Goal: Task Accomplishment & Management: Complete application form

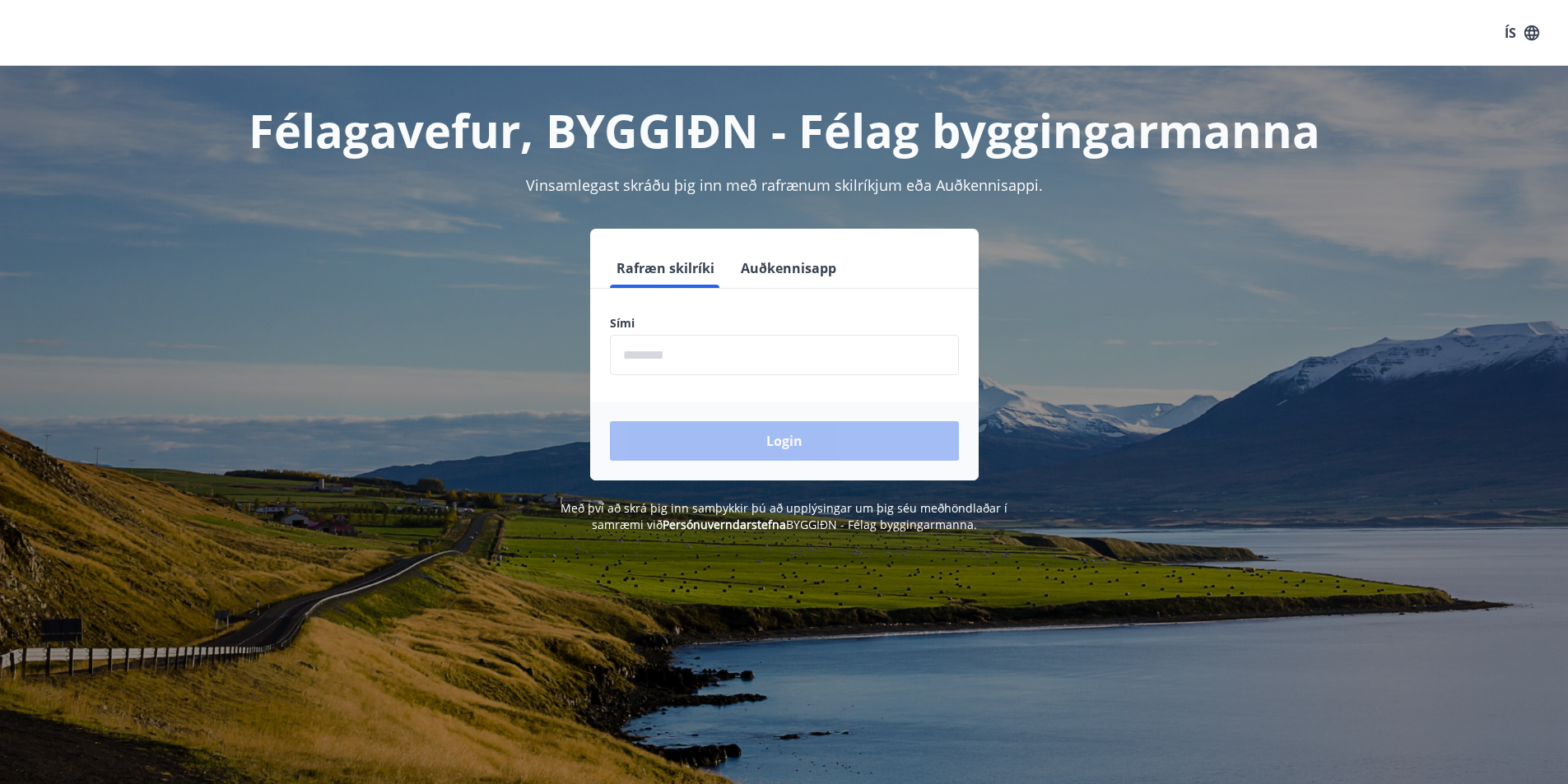
click at [867, 352] on input "phone" at bounding box center [784, 354] width 349 height 40
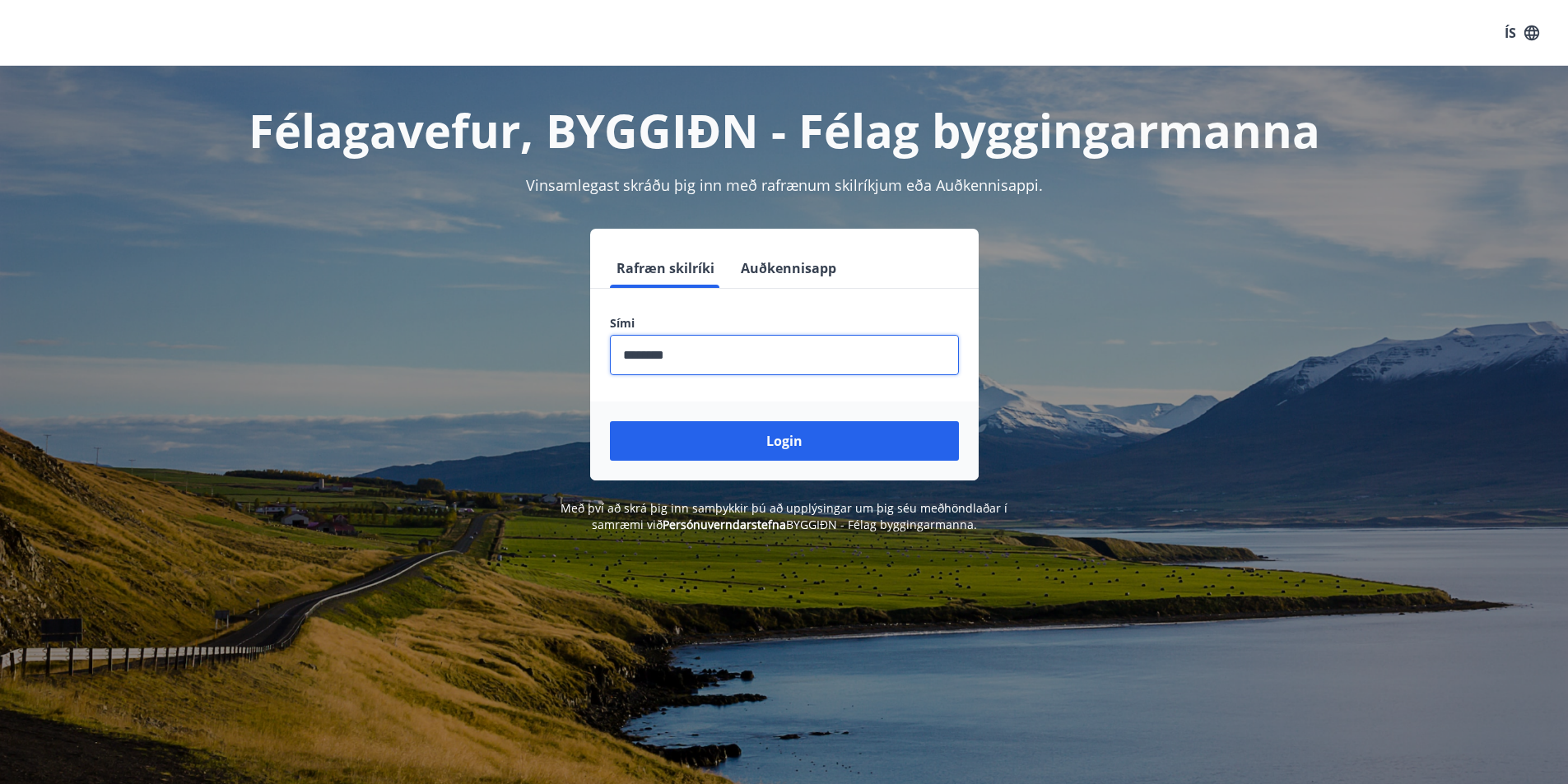
type input "********"
click at [610, 421] on button "Login" at bounding box center [784, 440] width 349 height 39
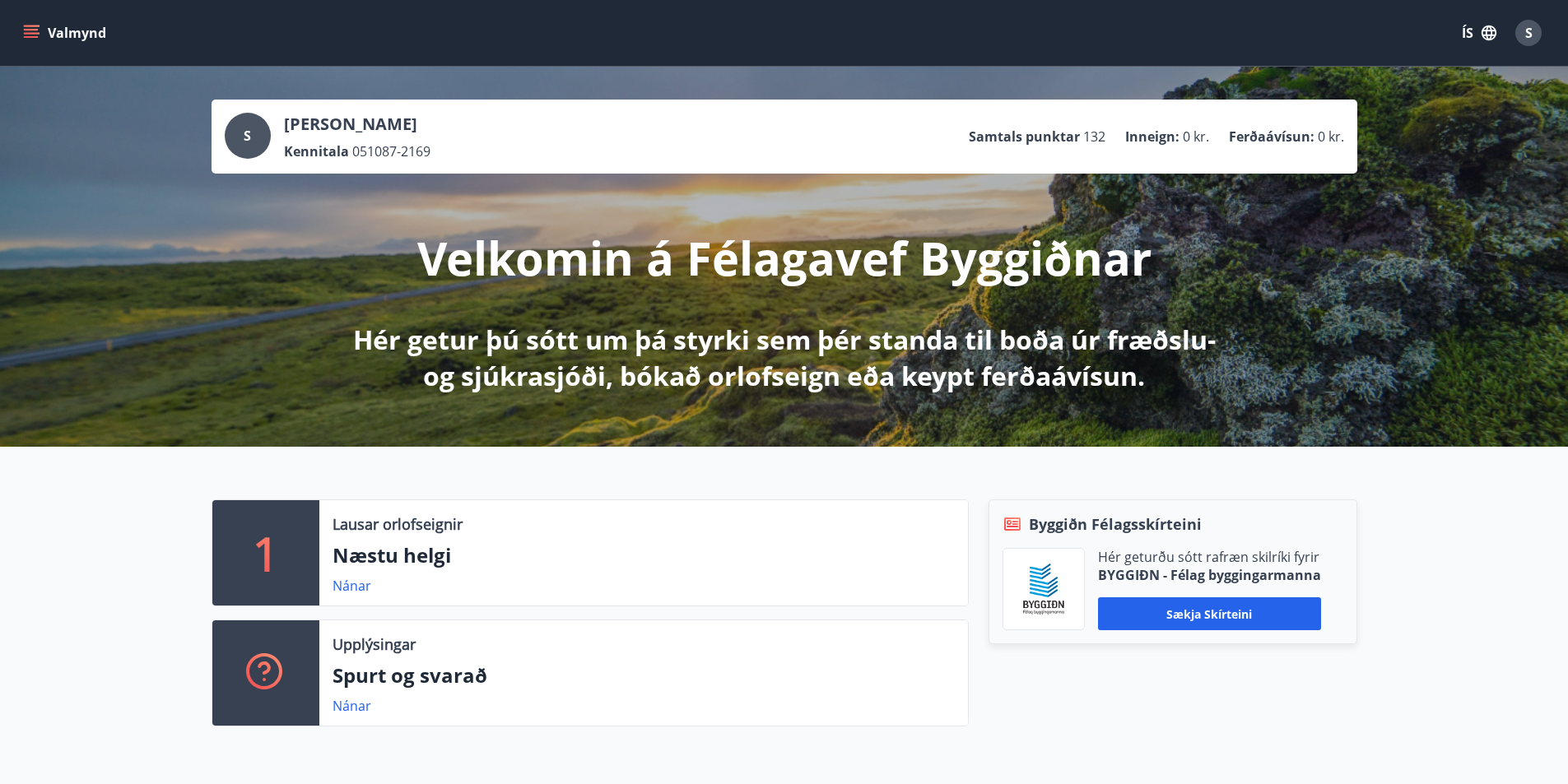
click at [47, 29] on button "Valmynd" at bounding box center [66, 33] width 93 height 30
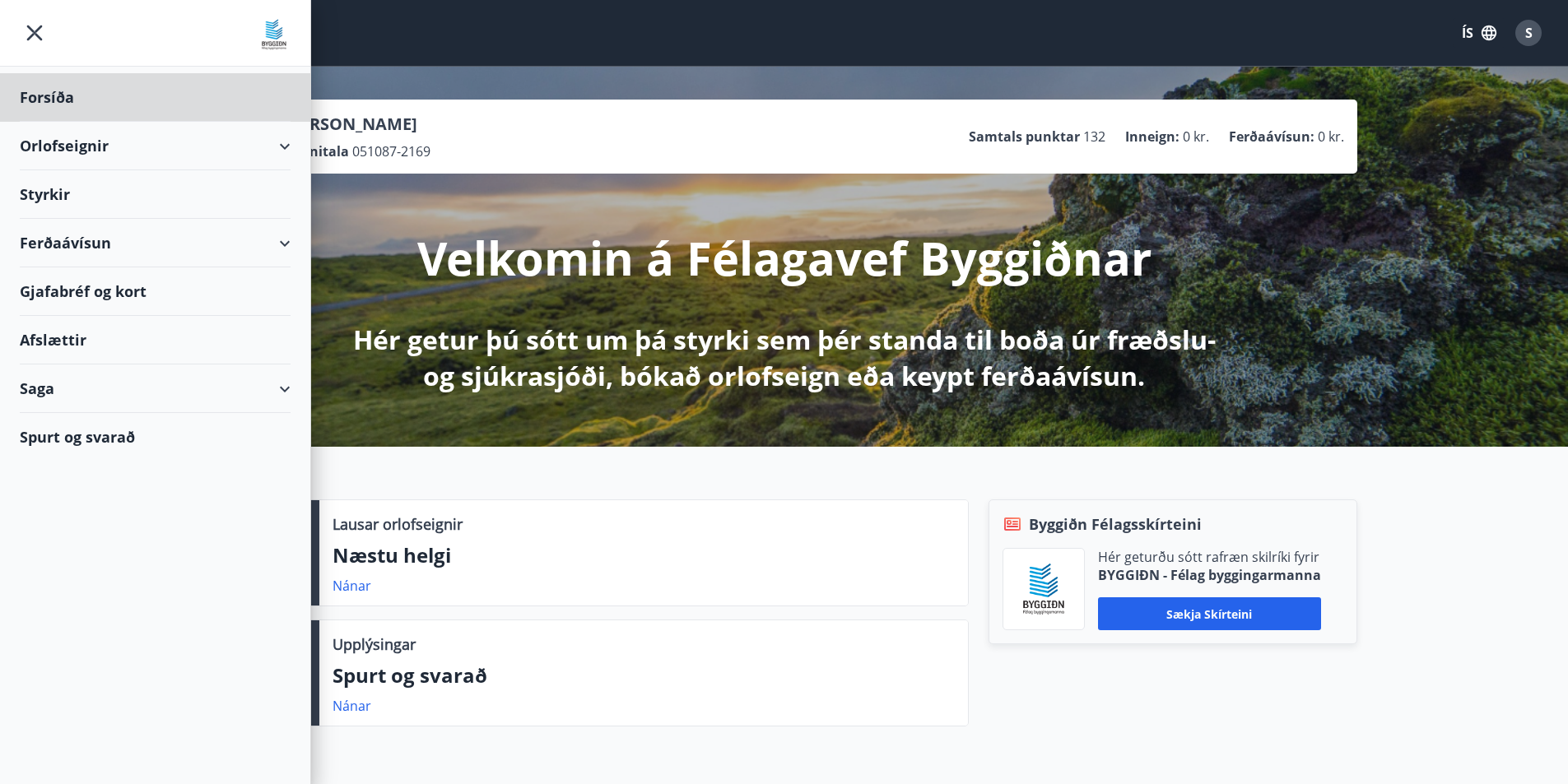
click at [175, 121] on div "Styrkir" at bounding box center [155, 97] width 271 height 48
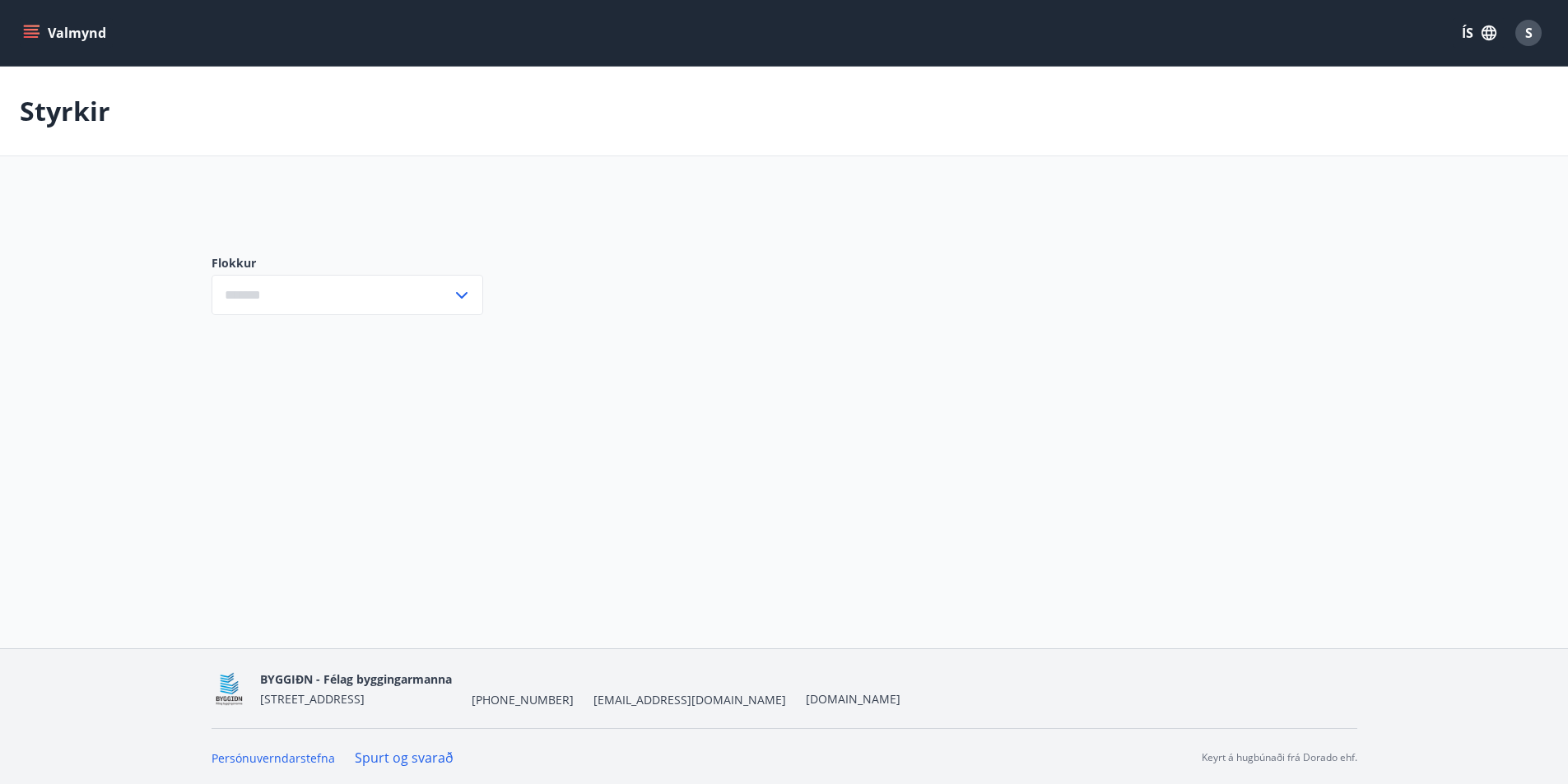
type input "***"
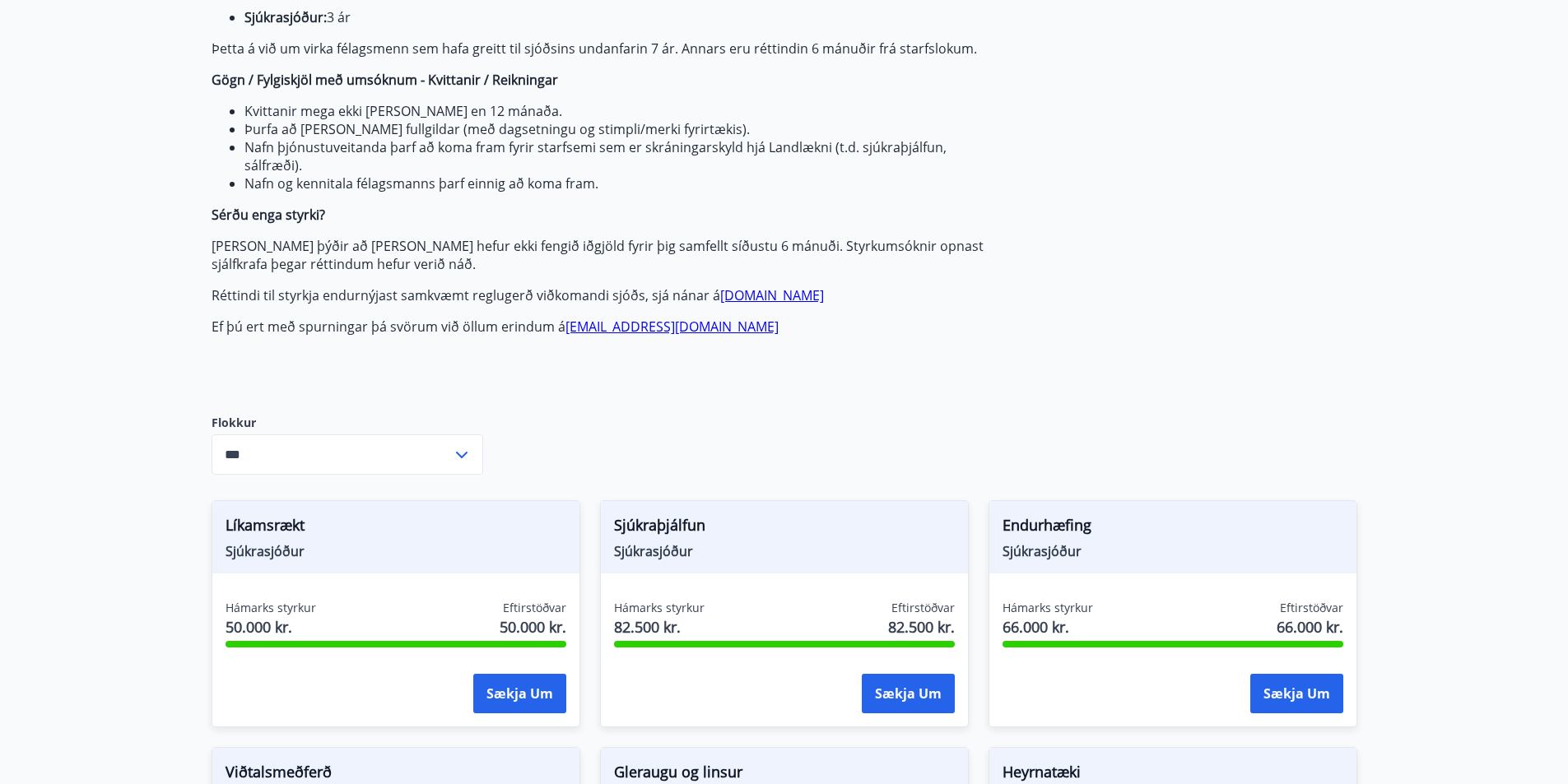
scroll to position [329, 0]
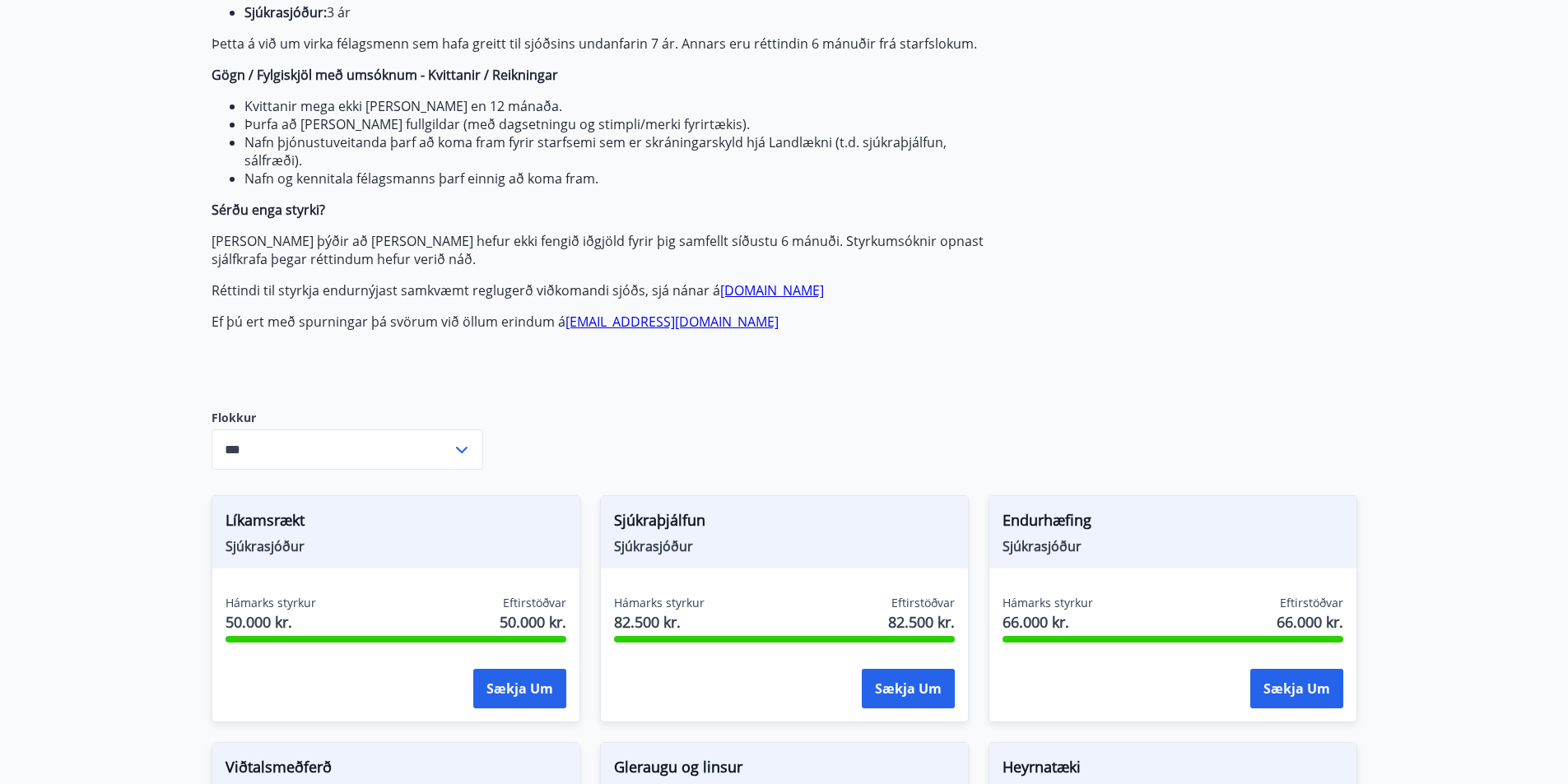
click at [453, 447] on icon at bounding box center [461, 450] width 20 height 20
click at [465, 449] on icon at bounding box center [461, 450] width 20 height 20
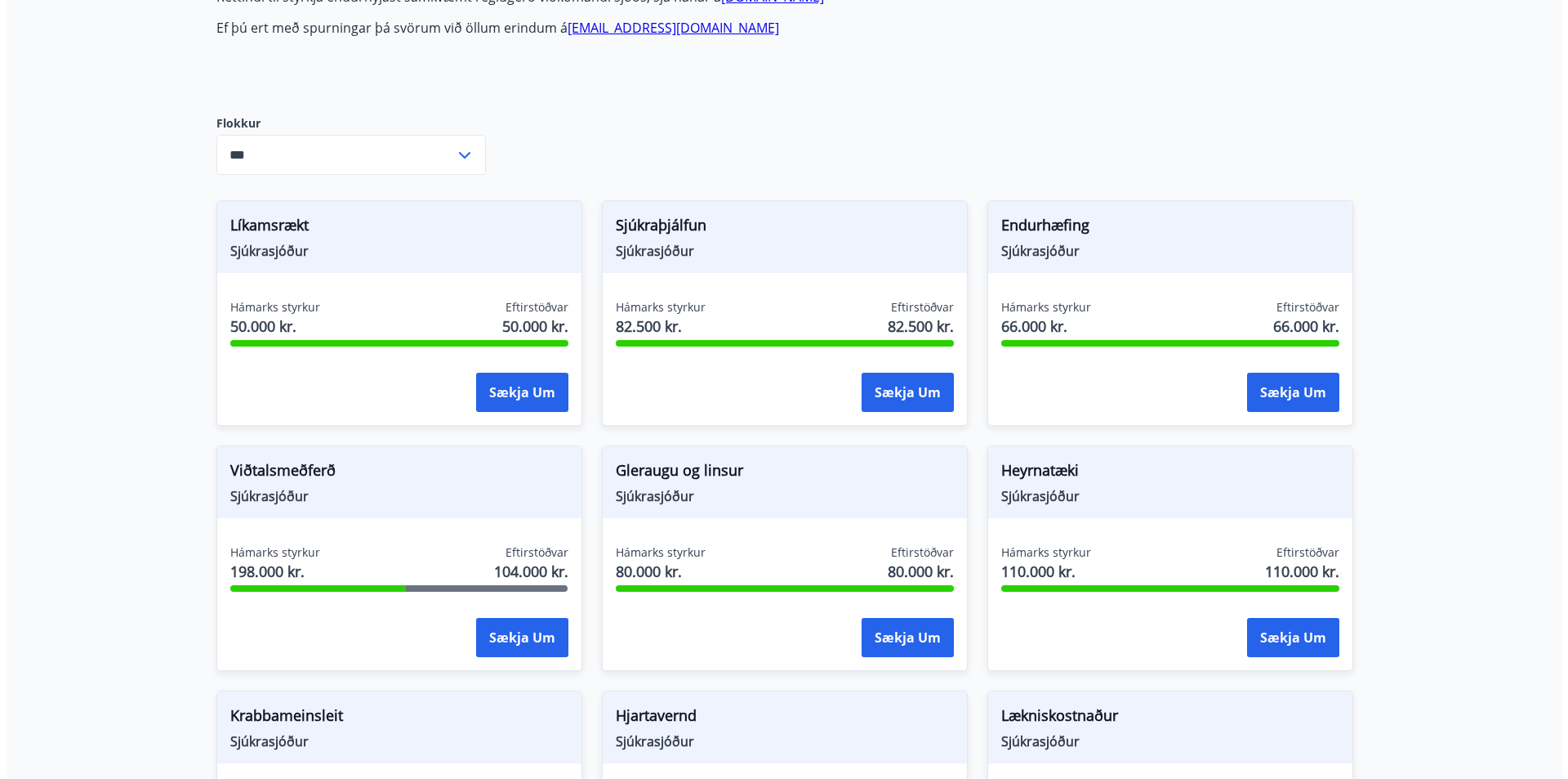
scroll to position [653, 0]
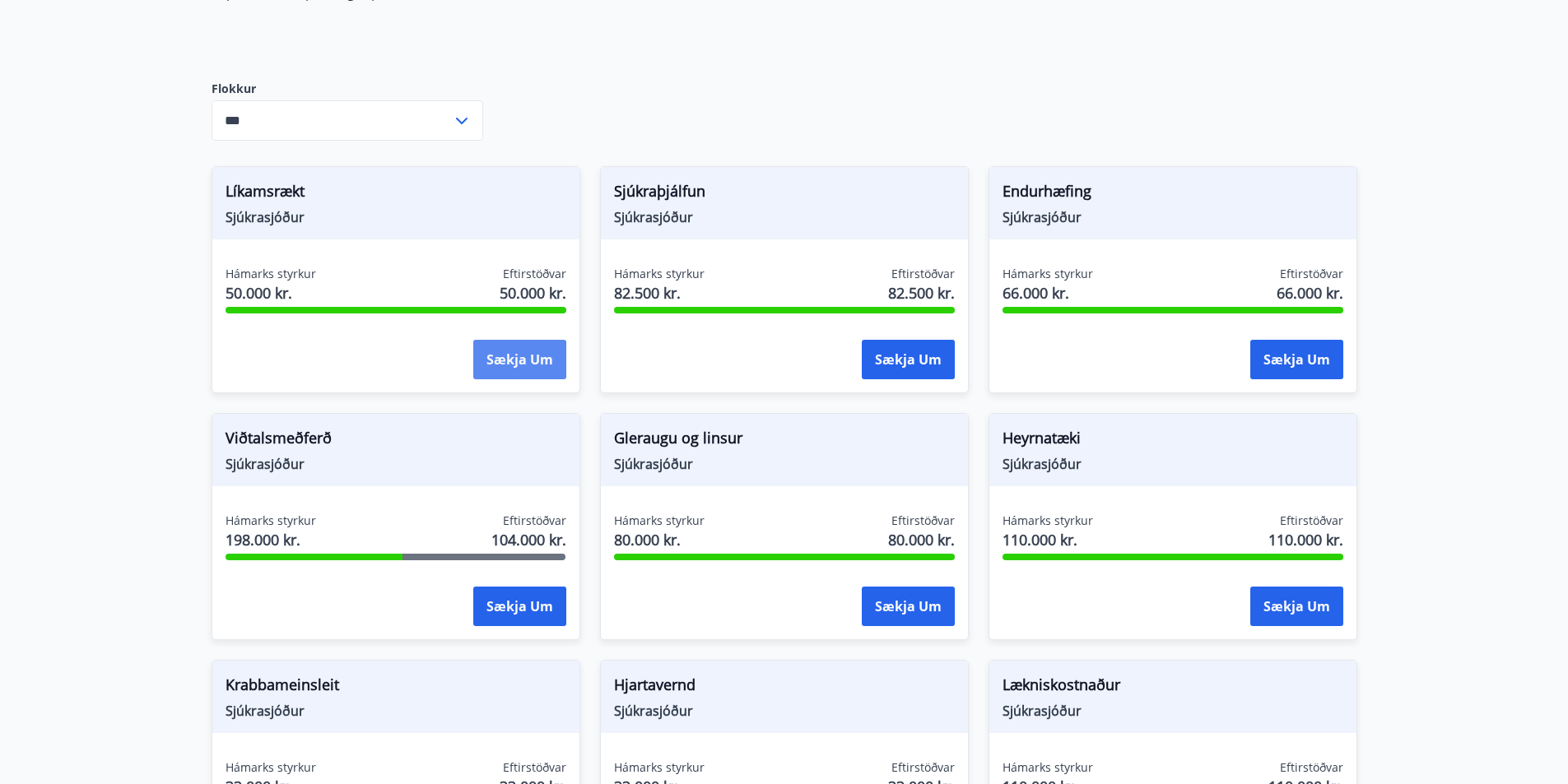
click at [509, 366] on button "Sækja um" at bounding box center [520, 359] width 93 height 39
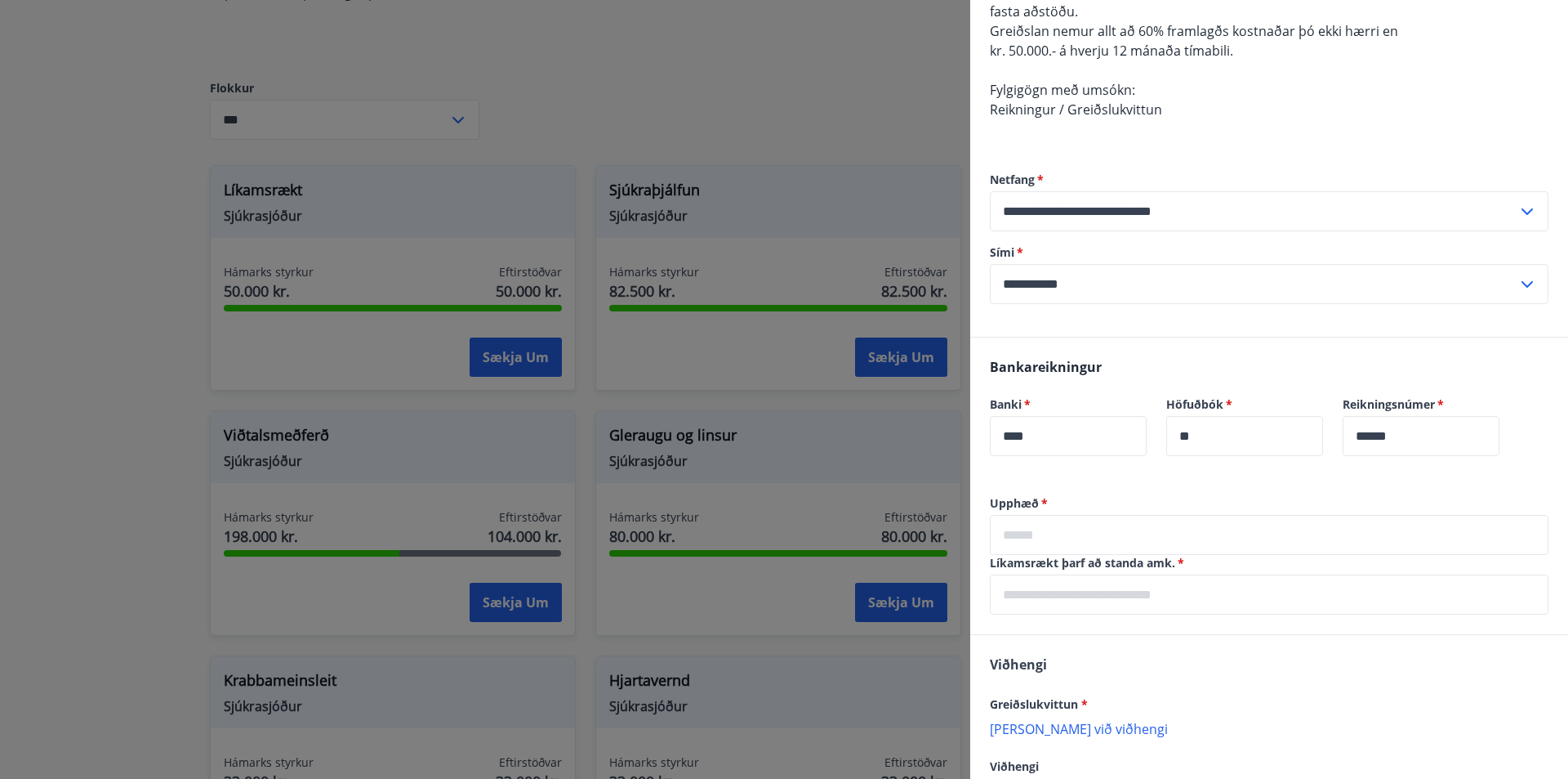
scroll to position [370, 0]
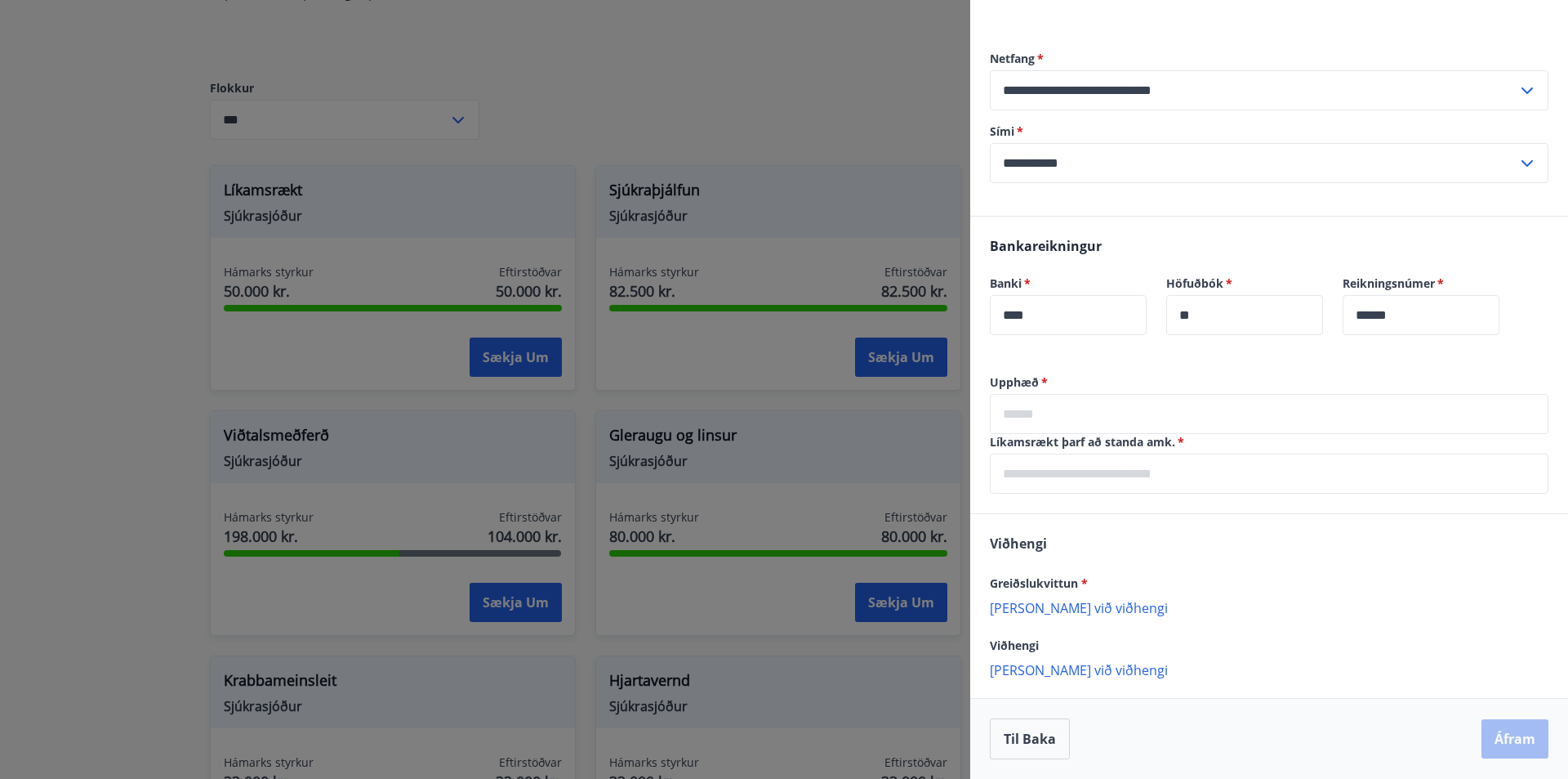
click at [1110, 417] on input "text" at bounding box center [1269, 413] width 559 height 40
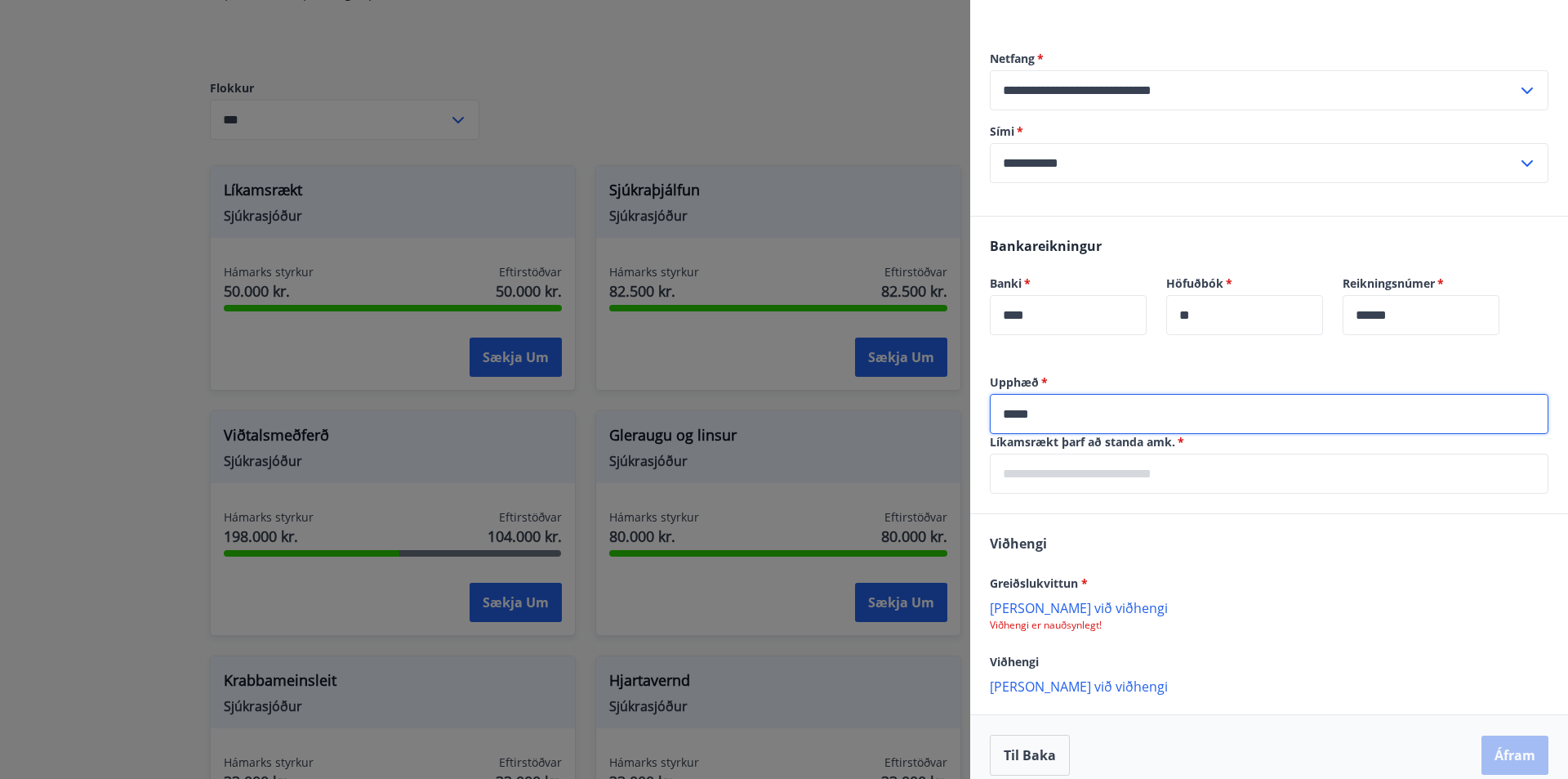
type input "*****"
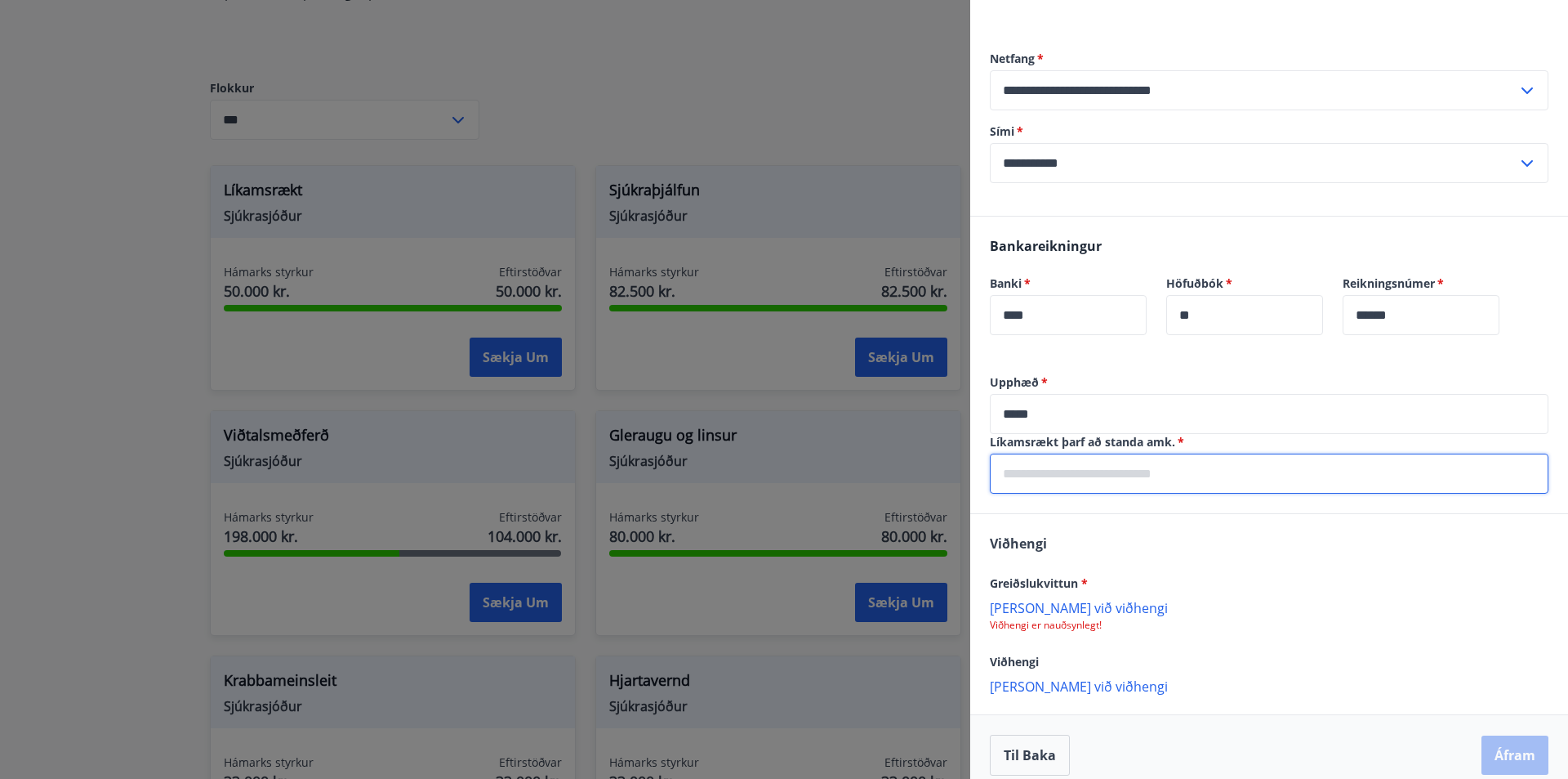
click at [1104, 488] on input "text" at bounding box center [1269, 473] width 559 height 40
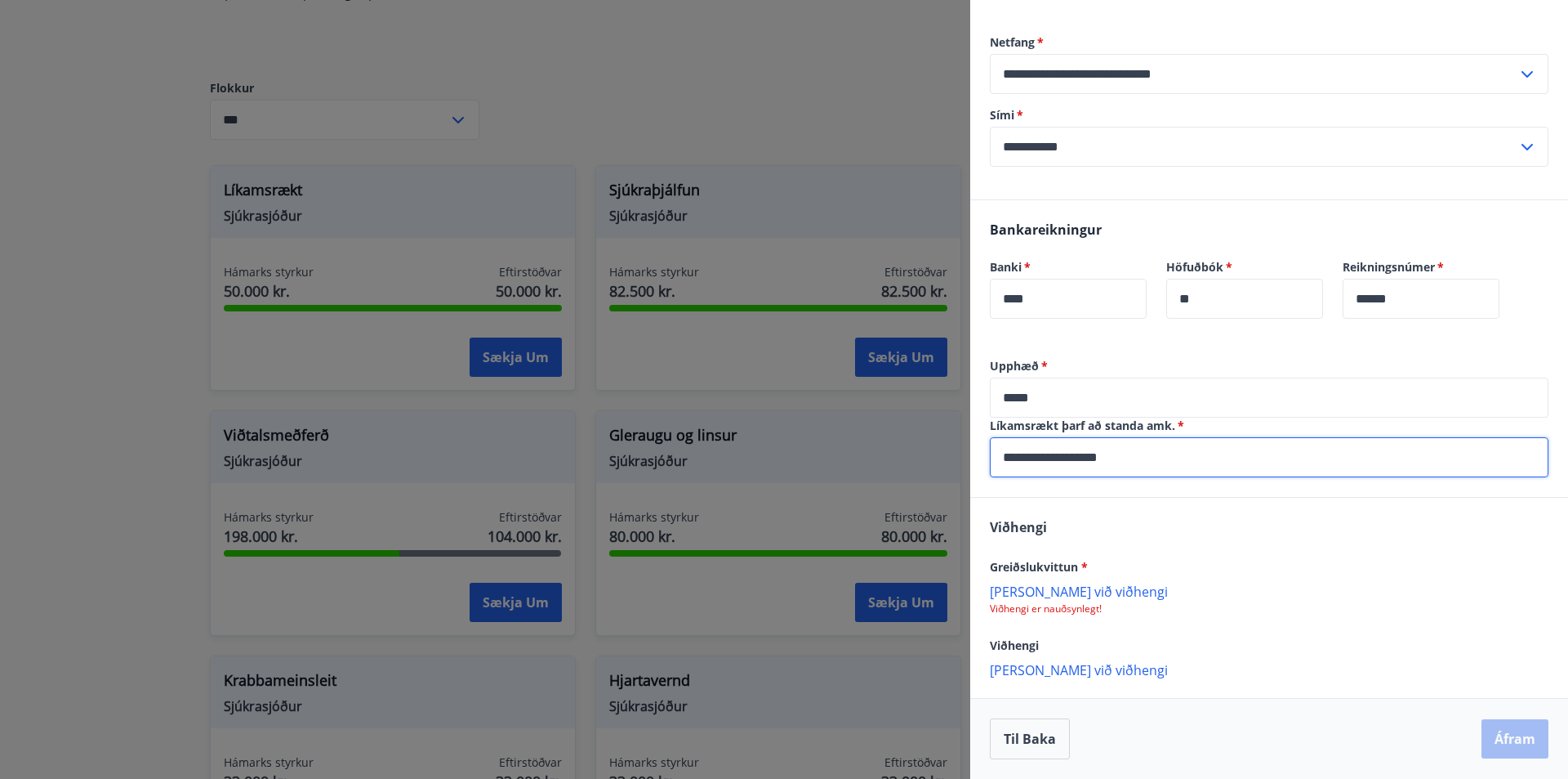
type input "**********"
click at [1038, 596] on p "[PERSON_NAME] við viðhengi" at bounding box center [1269, 591] width 559 height 17
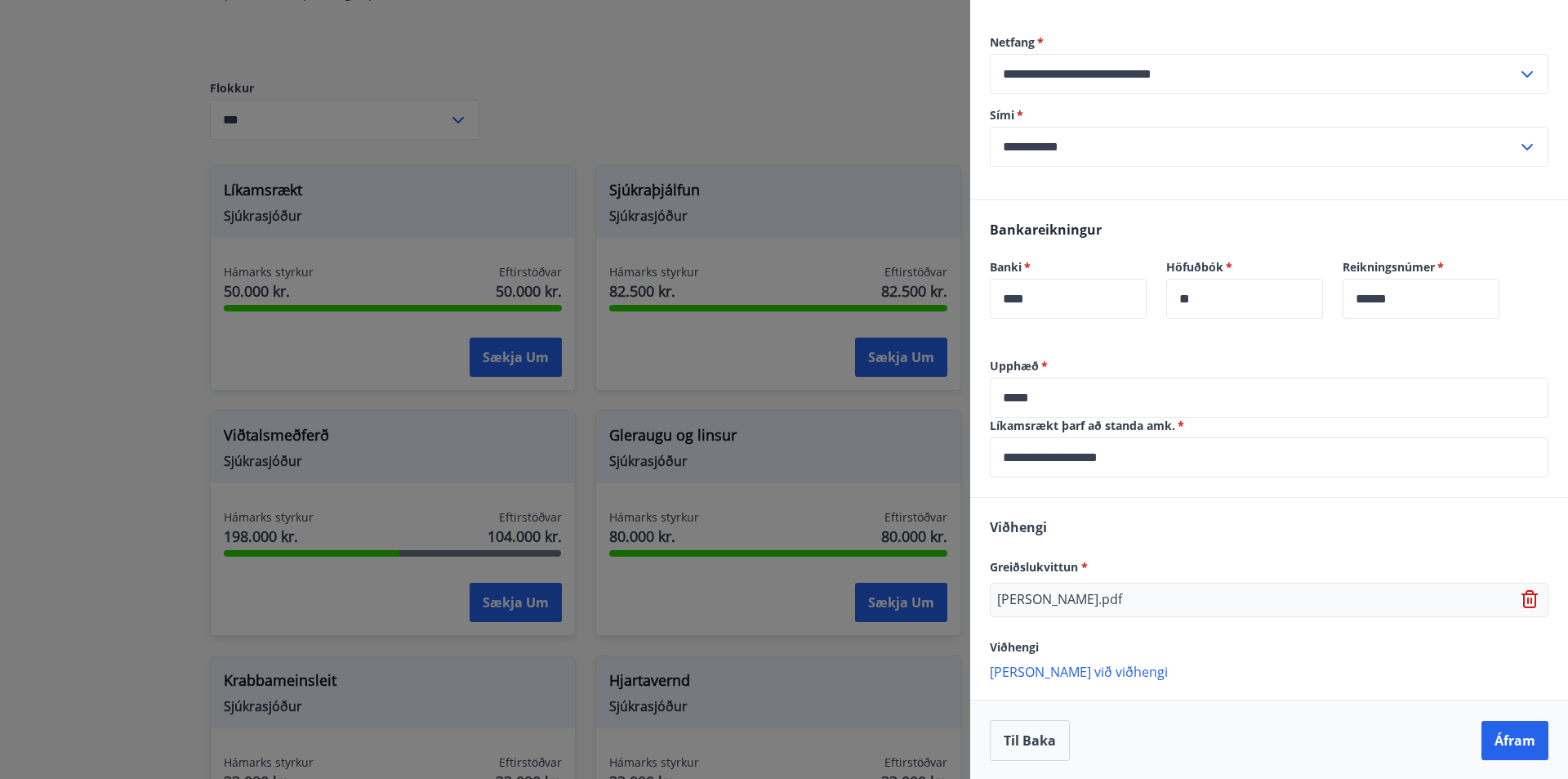
click at [1047, 684] on div "Viðhengi Greiðslukvittun * [PERSON_NAME].pdf Viðhengi [PERSON_NAME] við viðheng…" at bounding box center [1269, 597] width 598 height 201
click at [1048, 673] on p "[PERSON_NAME] við viðhengi" at bounding box center [1269, 670] width 559 height 17
click at [1072, 676] on p "[PERSON_NAME] við viðhengi" at bounding box center [1269, 669] width 559 height 17
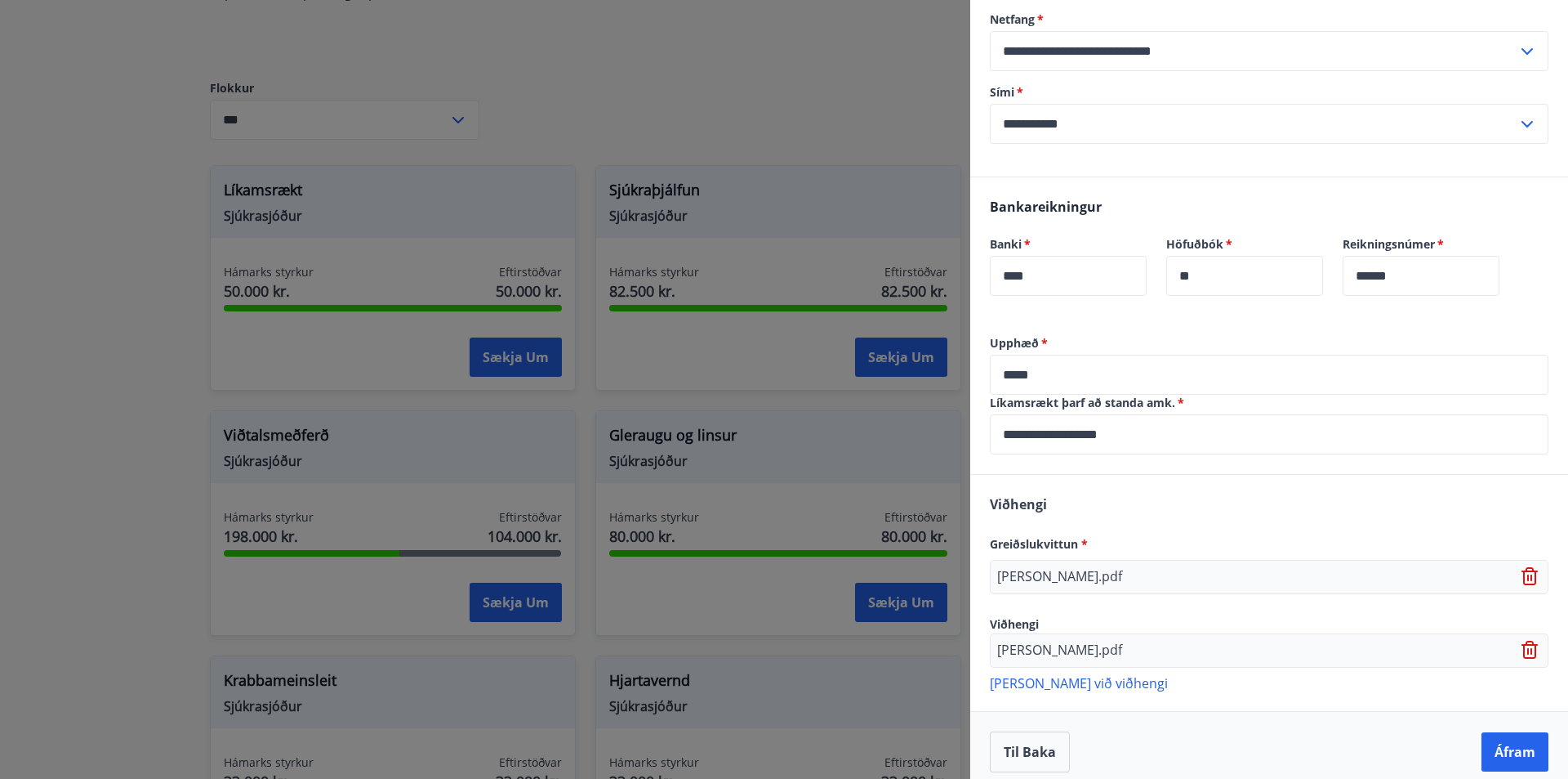
scroll to position [423, 0]
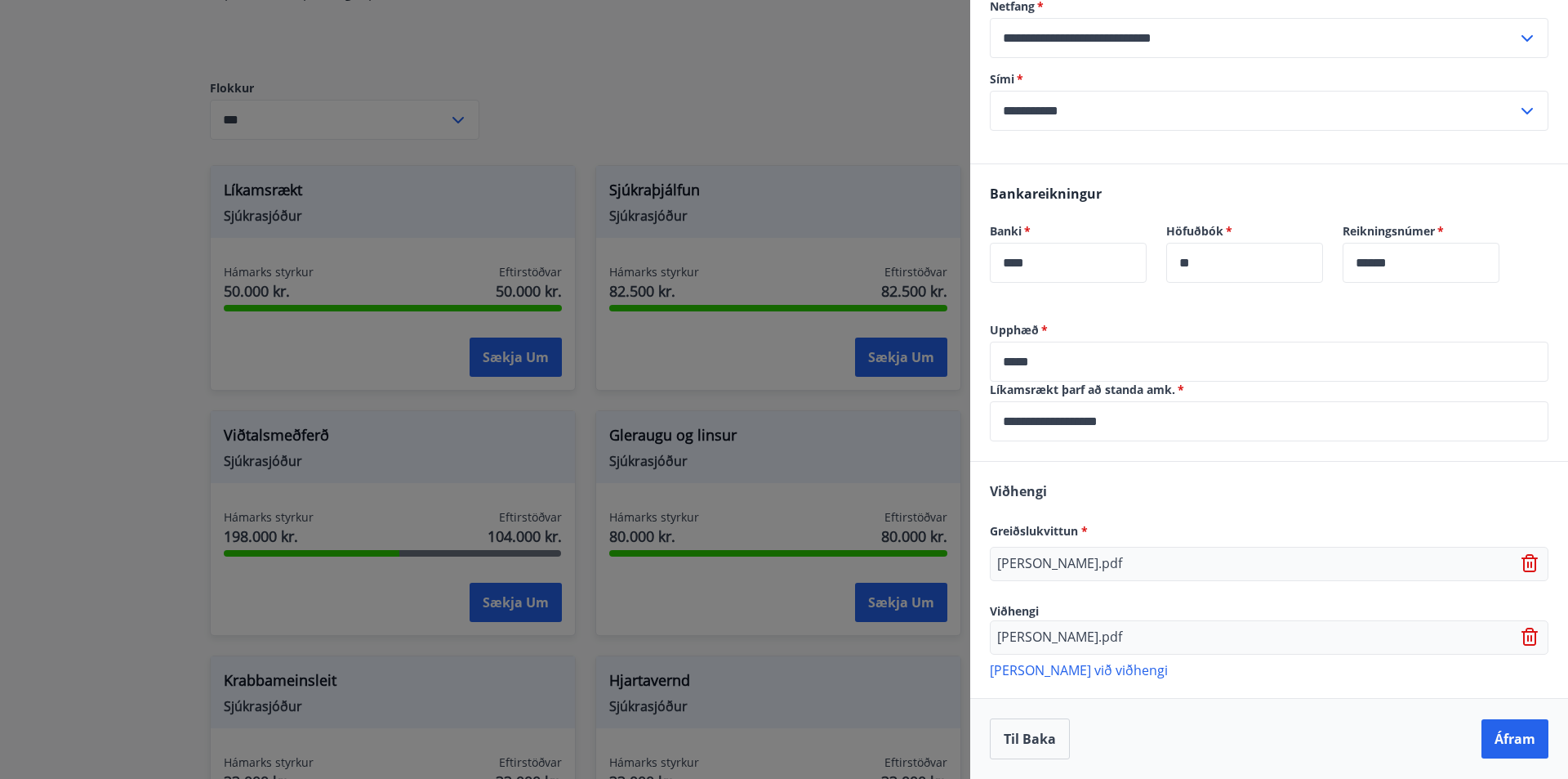
click at [1089, 675] on p "[PERSON_NAME] við viðhengi" at bounding box center [1269, 669] width 559 height 17
click at [1527, 565] on icon at bounding box center [1528, 564] width 2 height 7
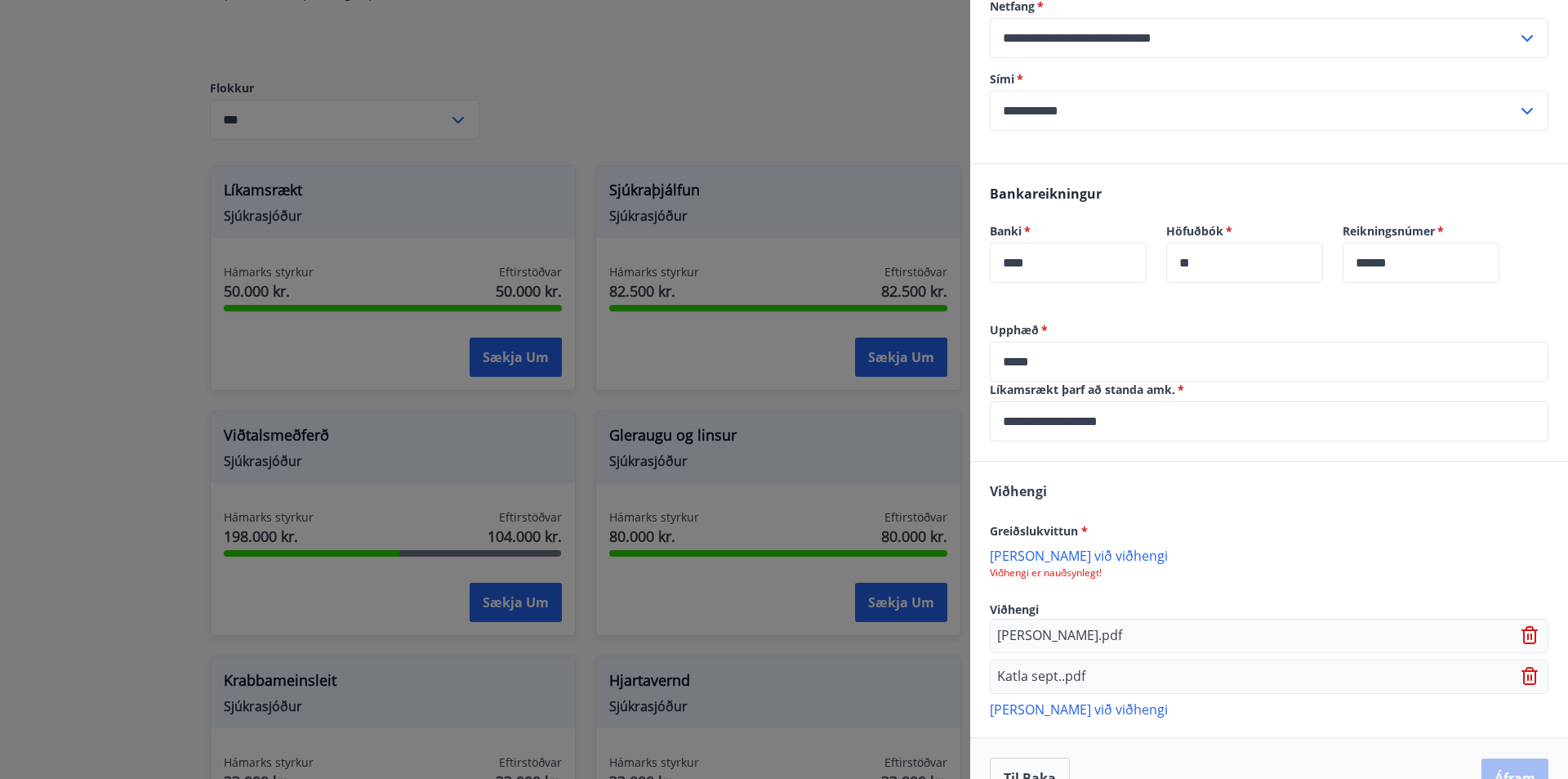
click at [1060, 557] on p "[PERSON_NAME] við viðhengi" at bounding box center [1269, 554] width 559 height 17
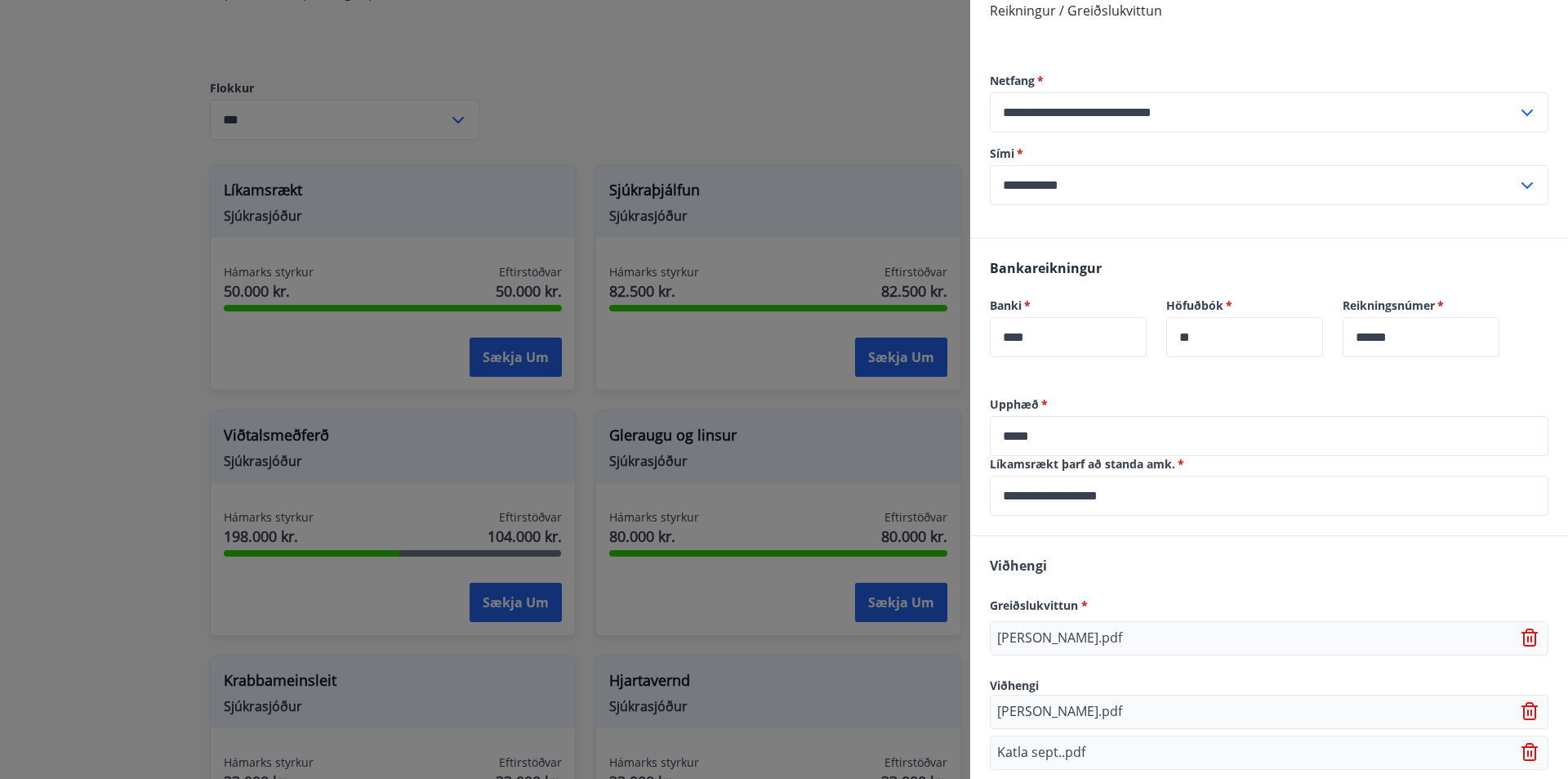
scroll to position [463, 0]
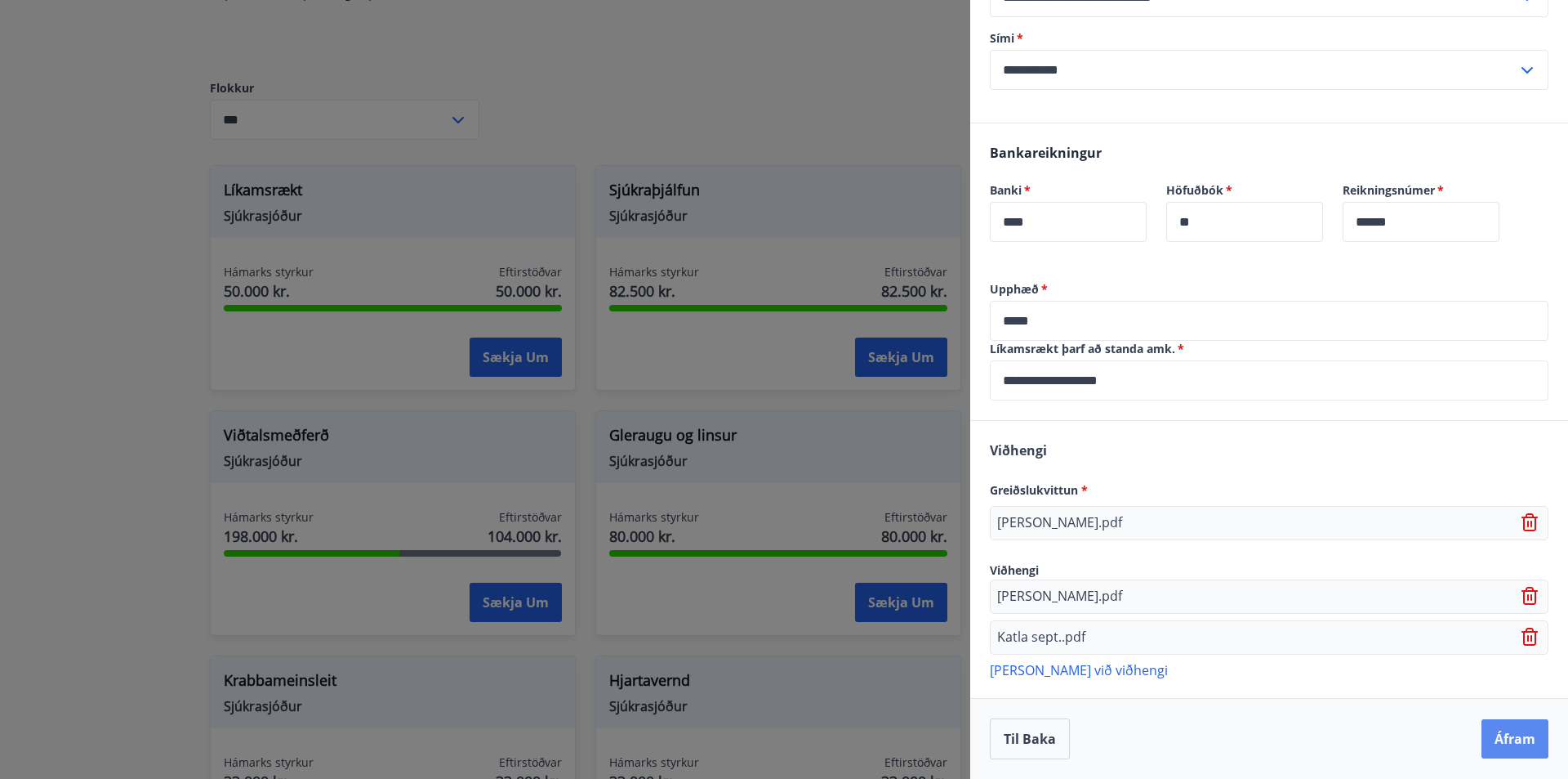
click at [1497, 745] on button "Áfram" at bounding box center [1515, 739] width 67 height 39
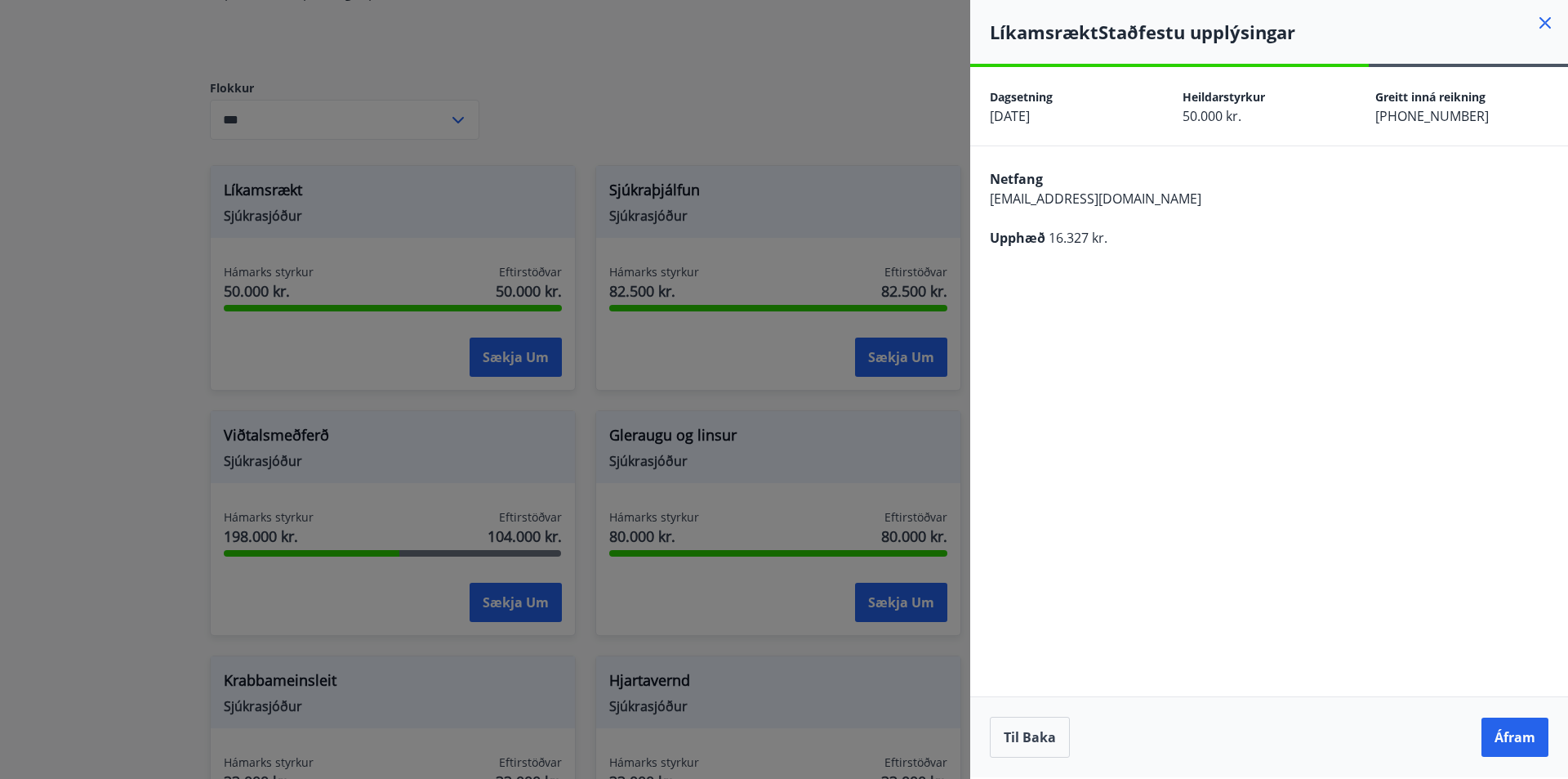
scroll to position [0, 0]
click at [1528, 743] on button "Áfram" at bounding box center [1515, 737] width 67 height 39
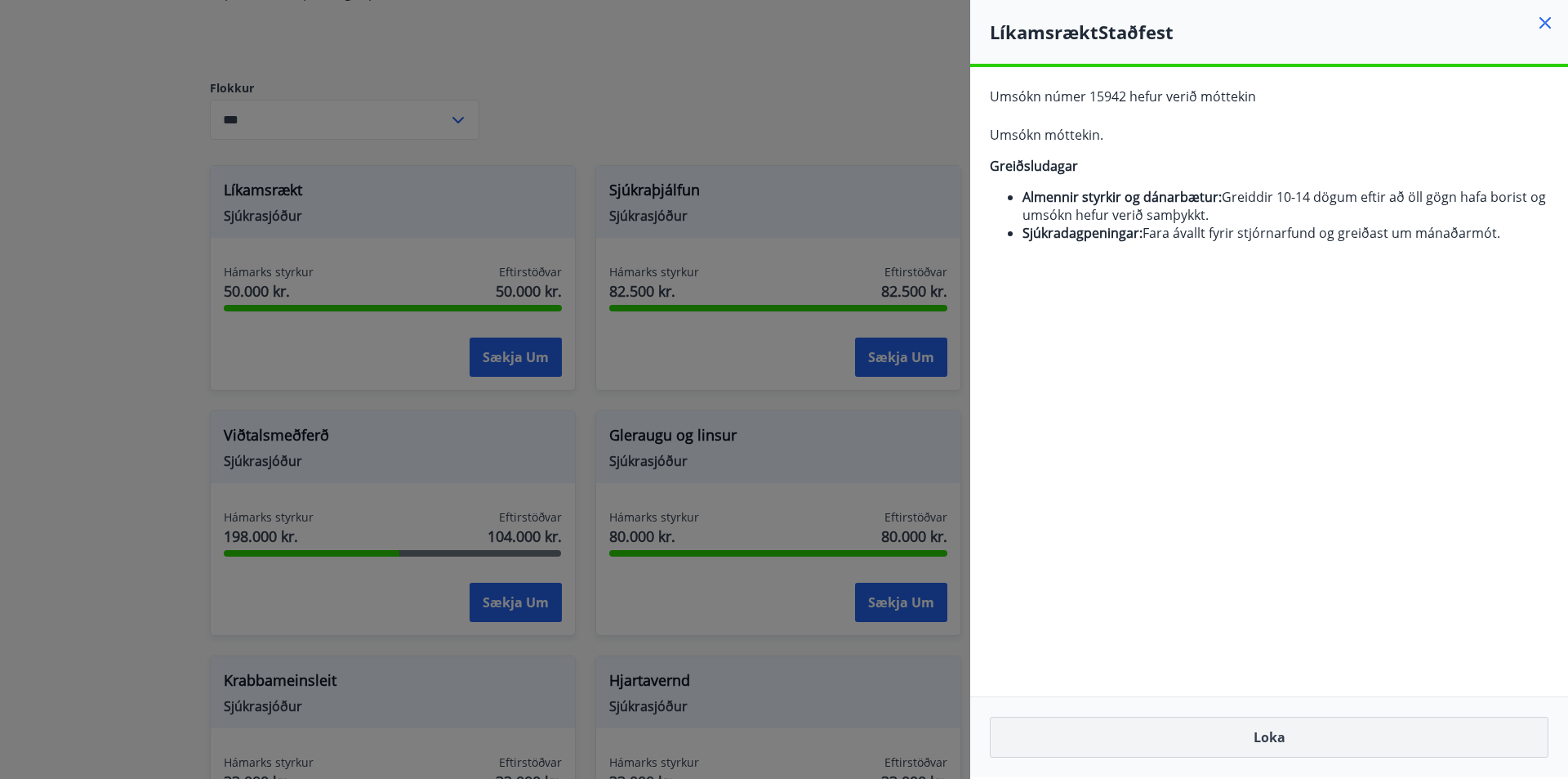
click at [1293, 741] on button "Loka" at bounding box center [1269, 737] width 559 height 41
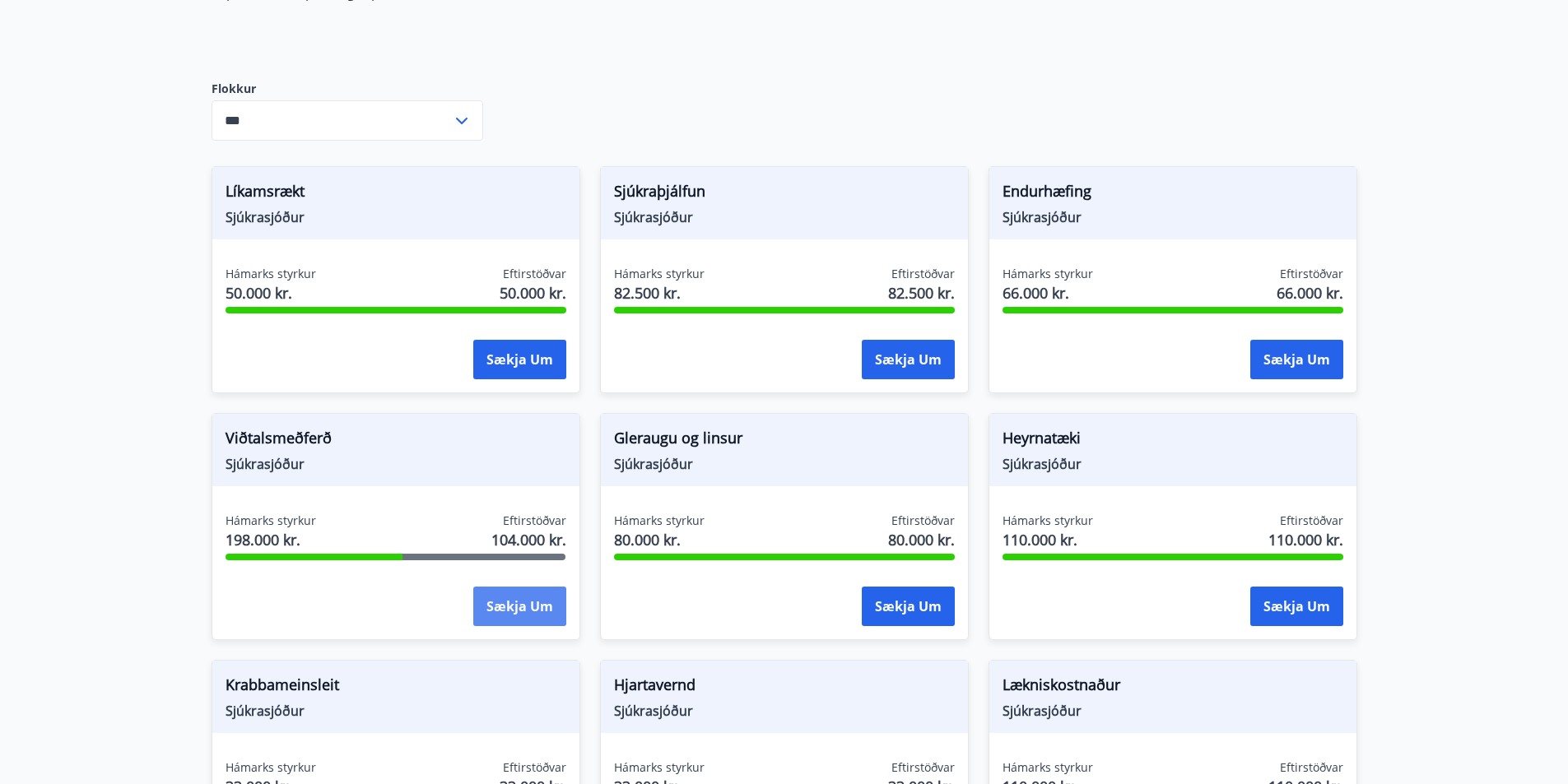
click at [485, 594] on button "Sækja um" at bounding box center [520, 606] width 93 height 39
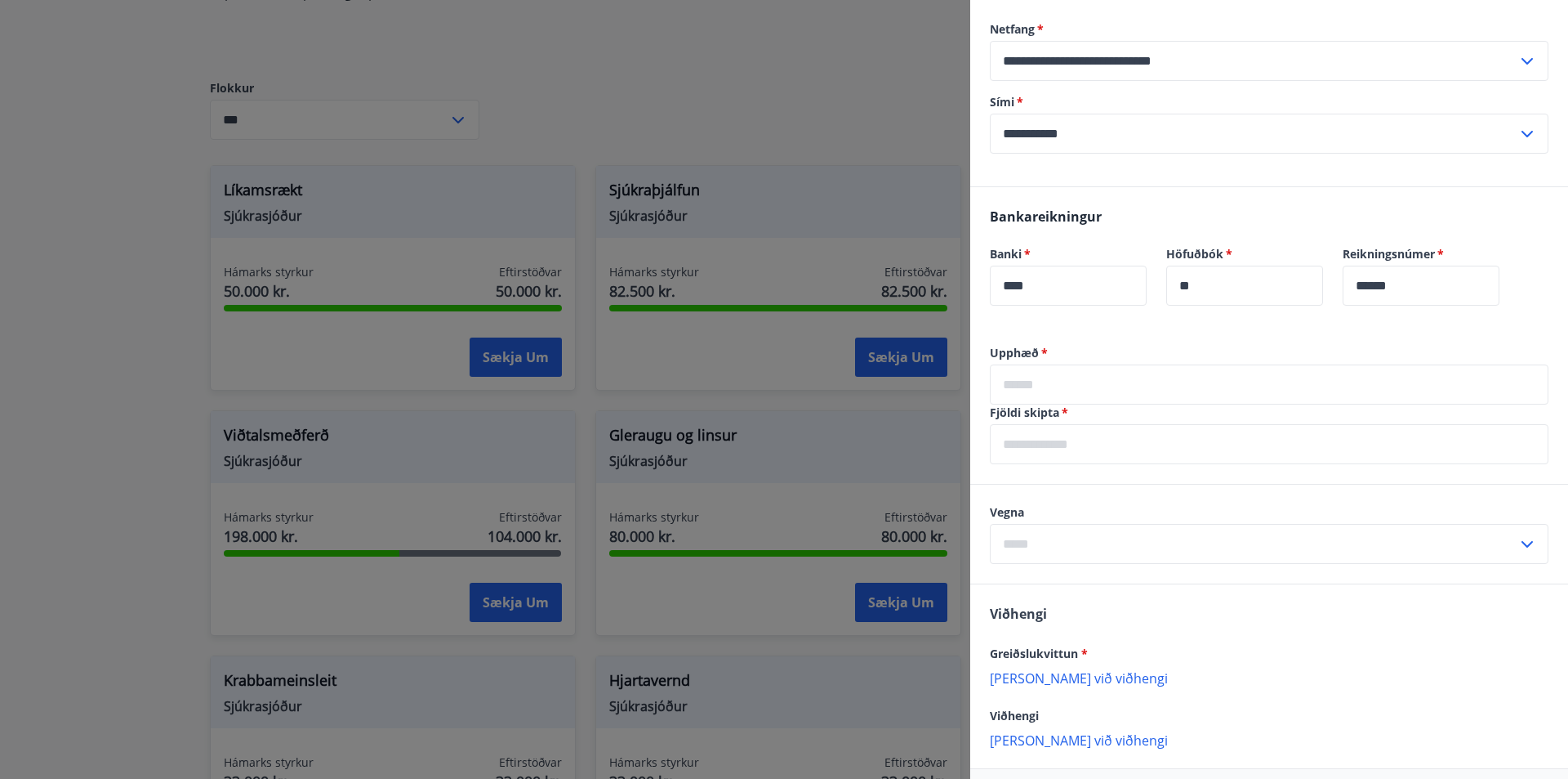
scroll to position [436, 0]
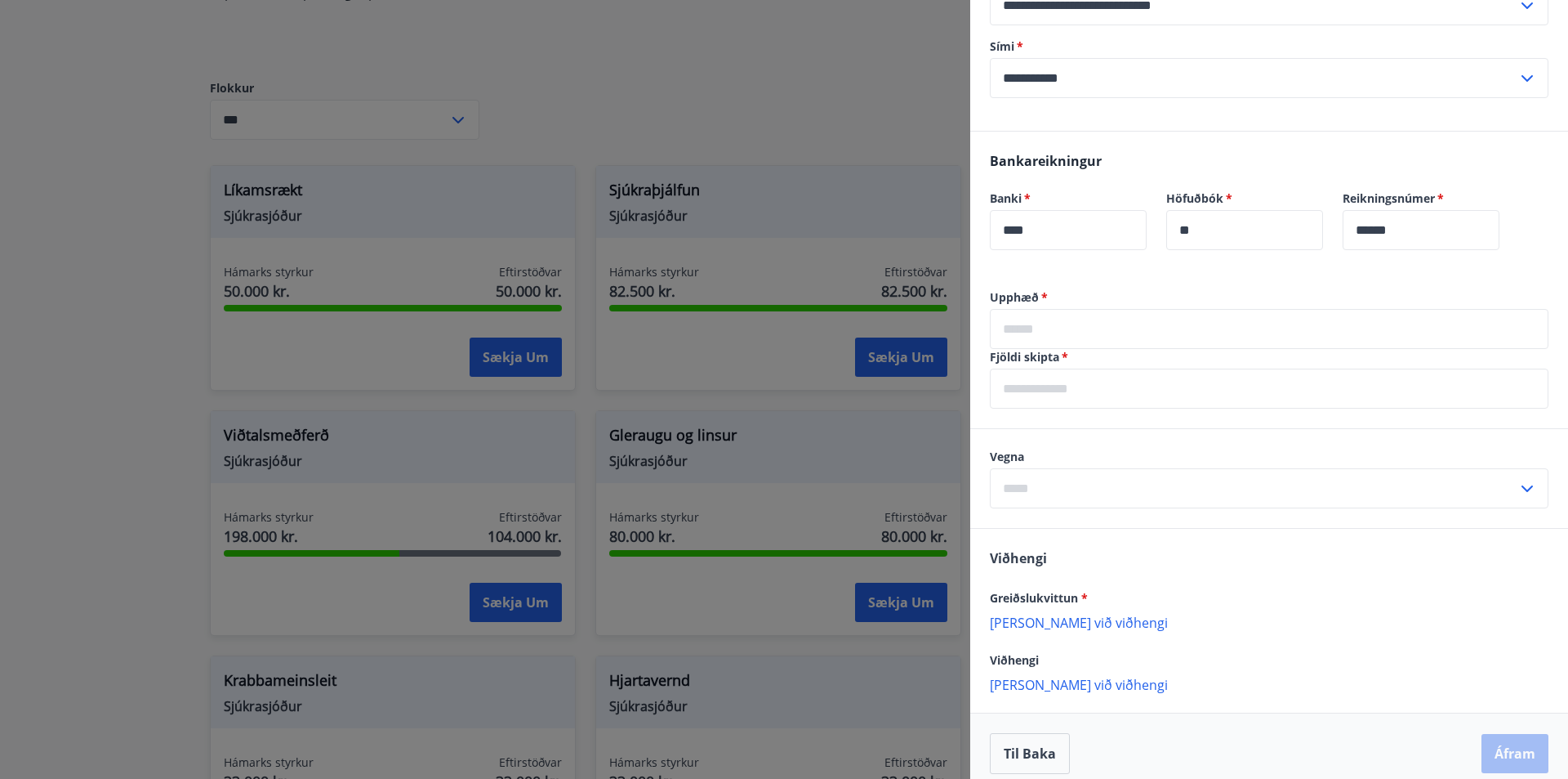
click at [1093, 319] on input "text" at bounding box center [1269, 329] width 559 height 40
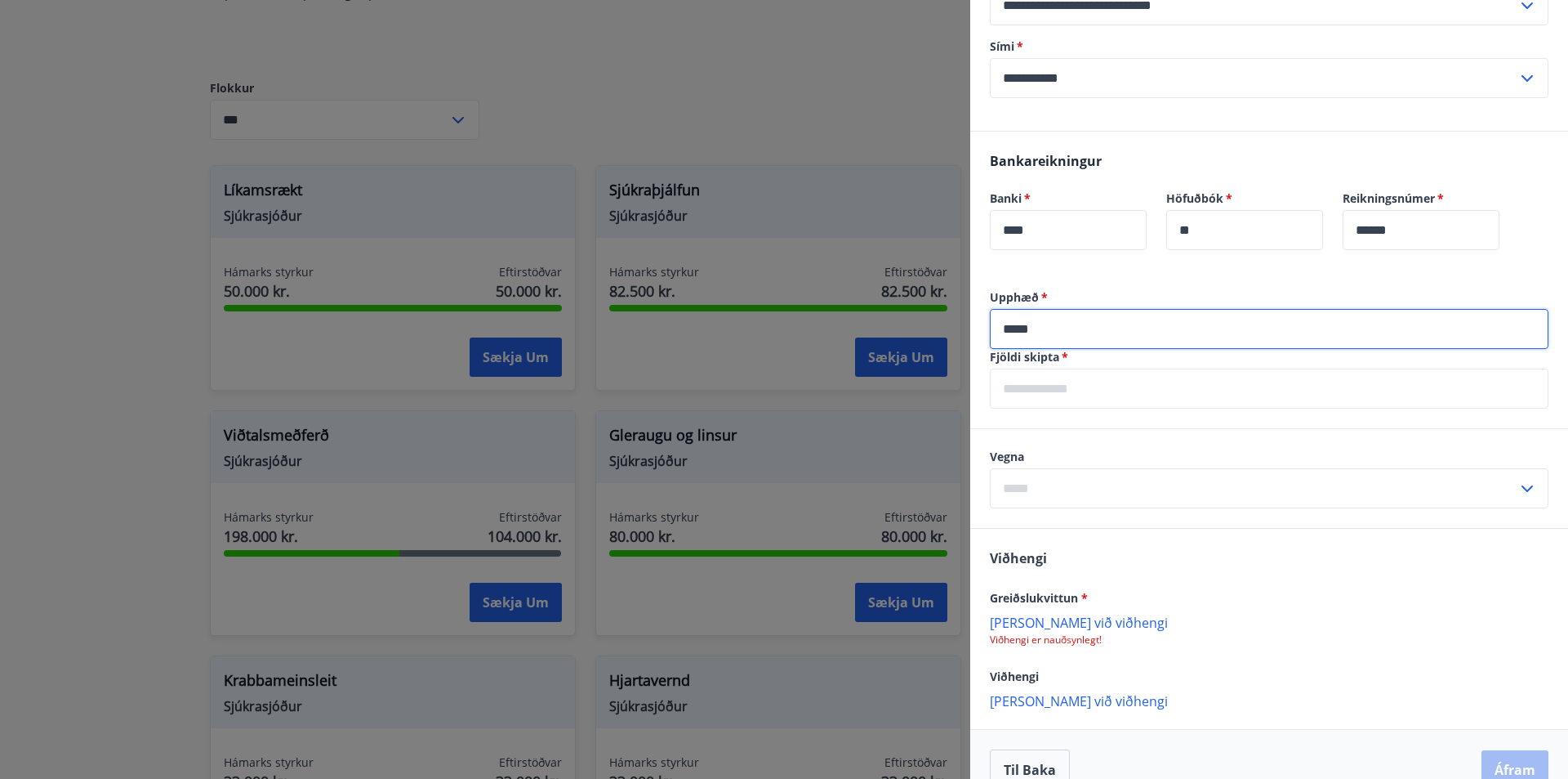
type input "*****"
click at [1052, 394] on input "text" at bounding box center [1269, 389] width 559 height 40
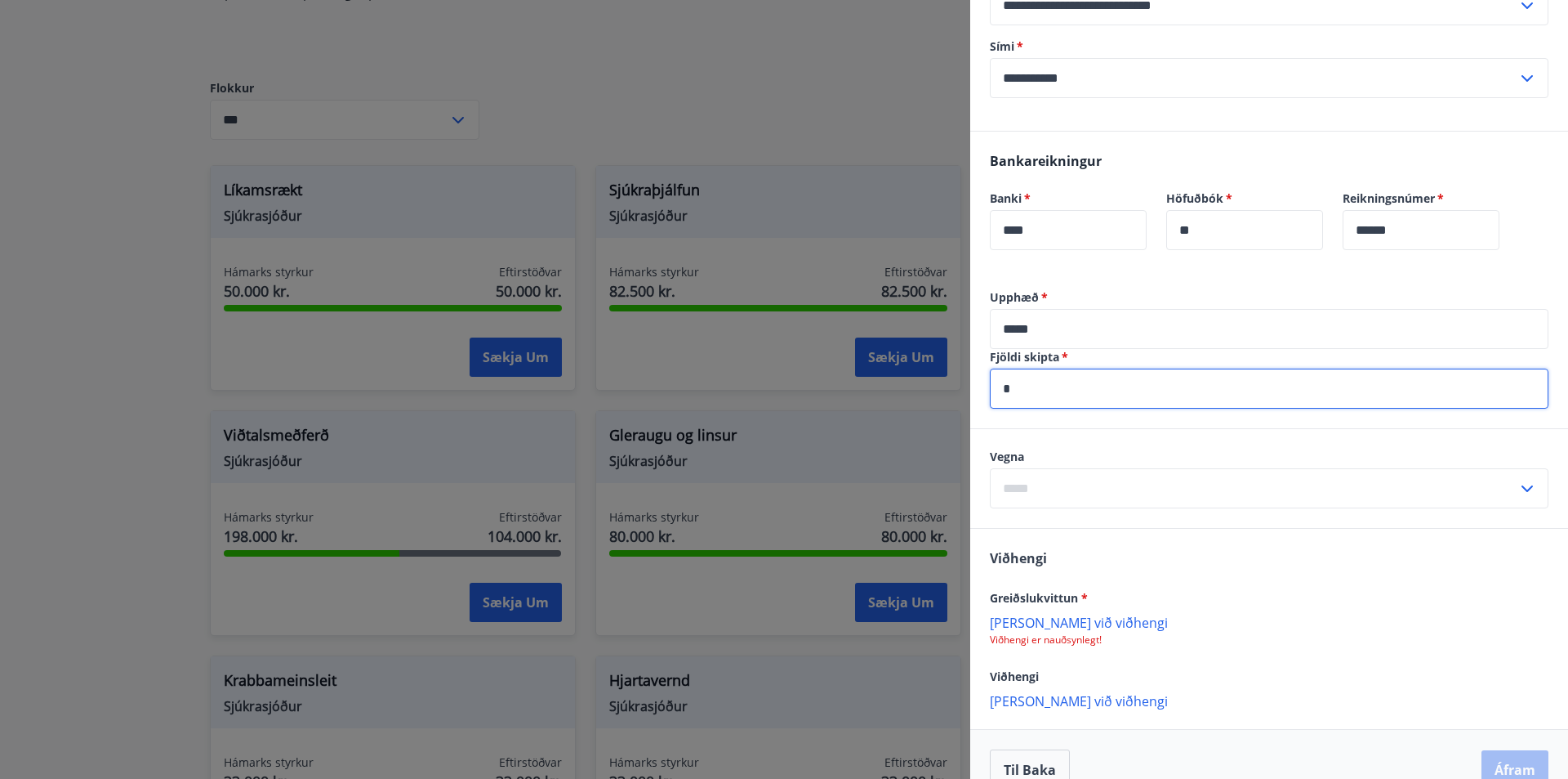
type input "*"
click at [1028, 482] on input "text" at bounding box center [1253, 488] width 528 height 40
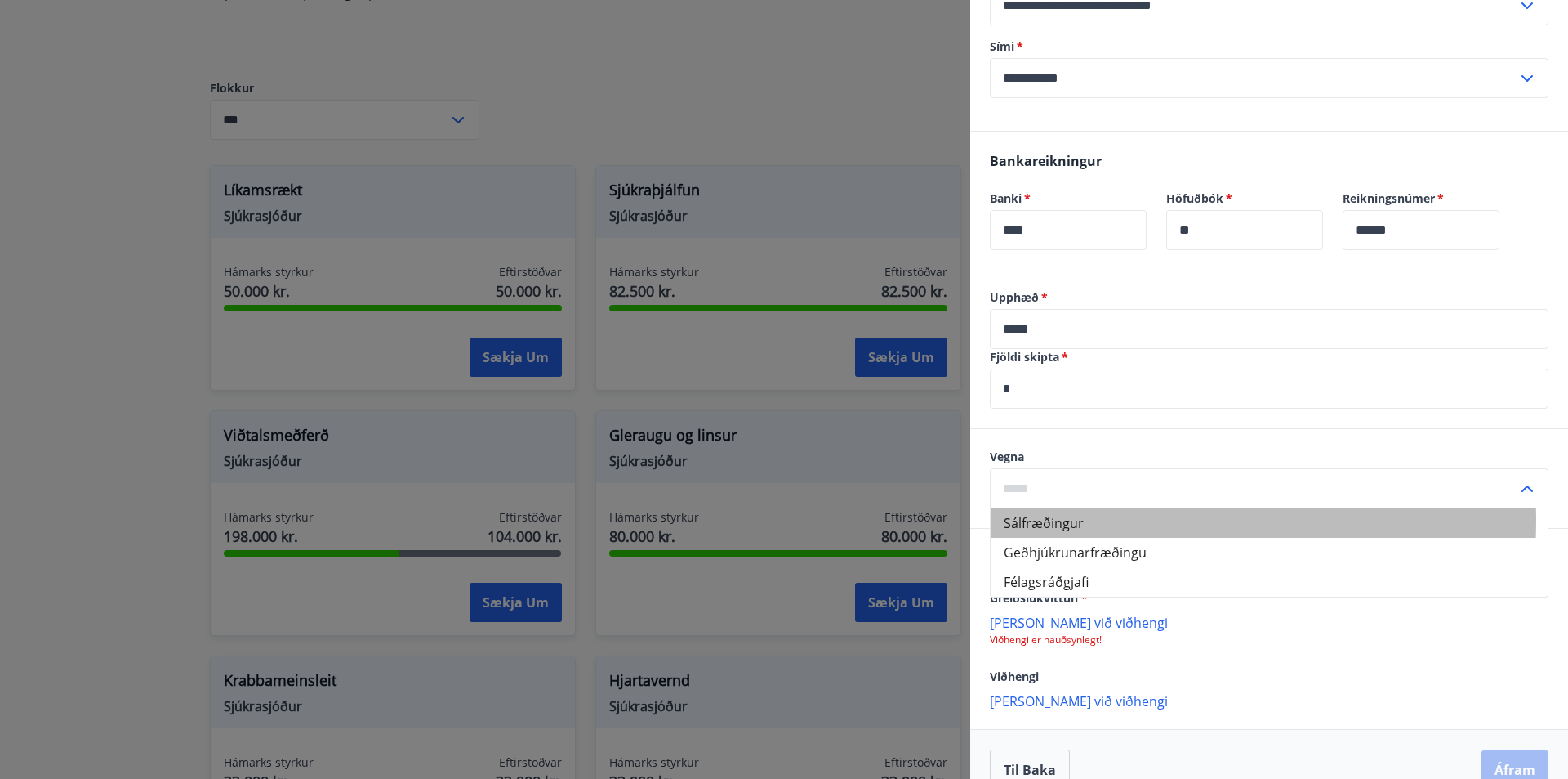
click at [1068, 521] on li "Sálfræðingur" at bounding box center [1269, 523] width 557 height 29
type input "**********"
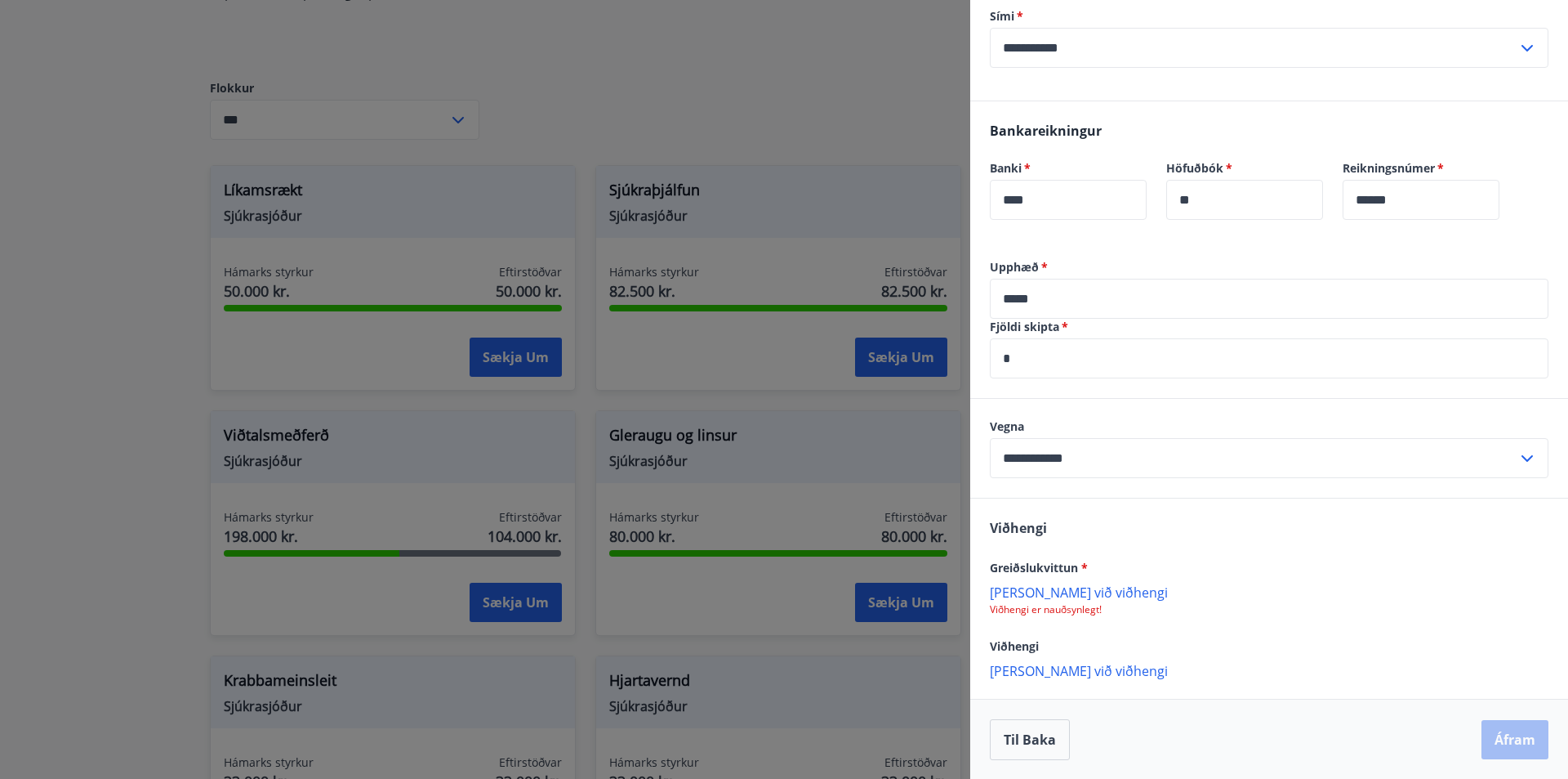
scroll to position [467, 0]
click at [1065, 615] on div "Viðhengi Greiðslukvittun * [PERSON_NAME] við viðhengi Viðhengi er nauðsynlegt! …" at bounding box center [1269, 597] width 598 height 199
click at [1072, 608] on p "Viðhengi er nauðsynlegt!" at bounding box center [1269, 608] width 559 height 13
click at [1065, 591] on p "[PERSON_NAME] við viðhengi" at bounding box center [1269, 591] width 559 height 17
click at [1055, 670] on p "[PERSON_NAME] við viðhengi" at bounding box center [1269, 670] width 559 height 17
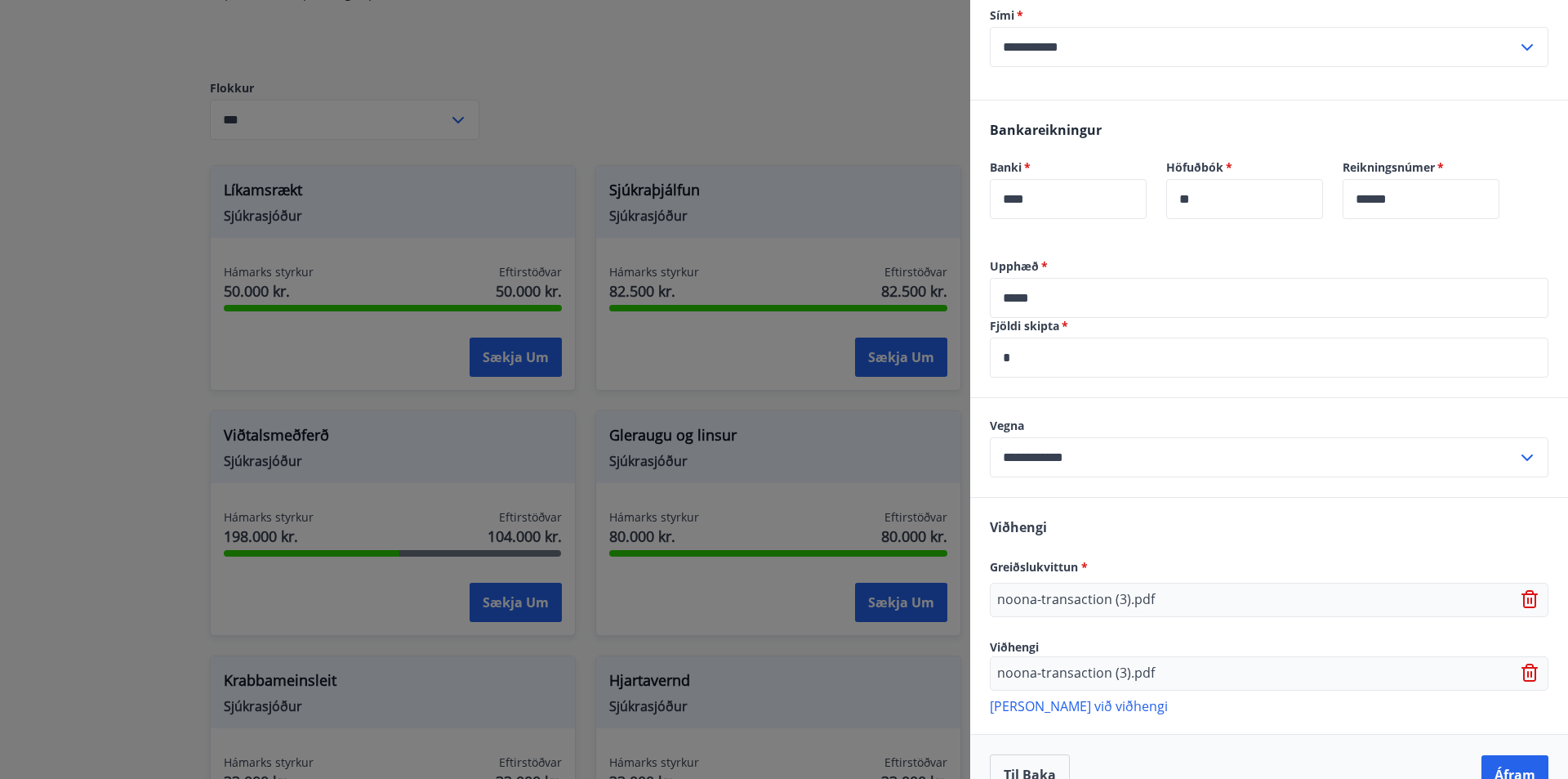
click at [1064, 713] on p "[PERSON_NAME] við viðhengi" at bounding box center [1269, 704] width 559 height 17
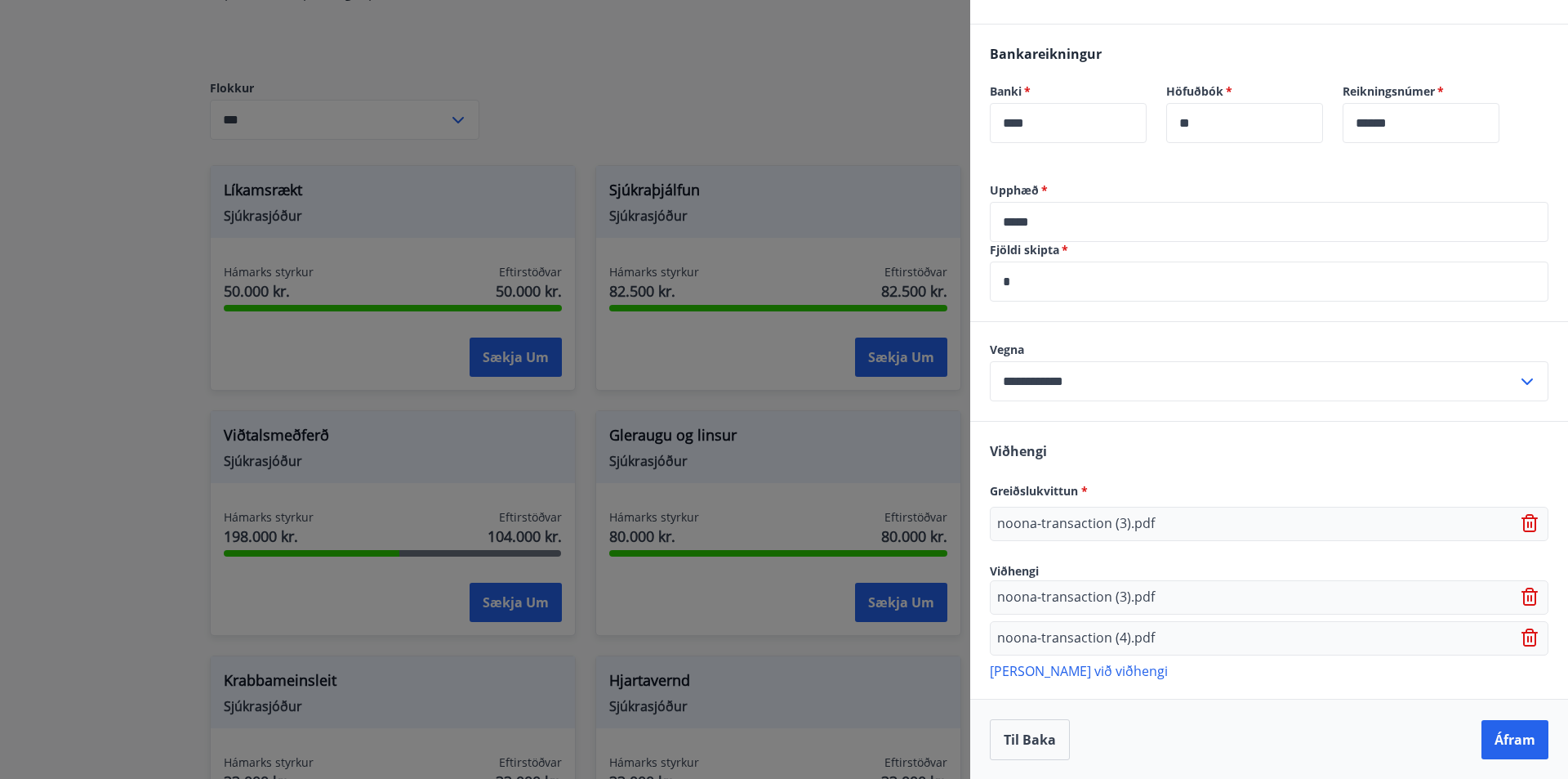
scroll to position [544, 0]
click at [1492, 740] on button "Áfram" at bounding box center [1515, 739] width 67 height 39
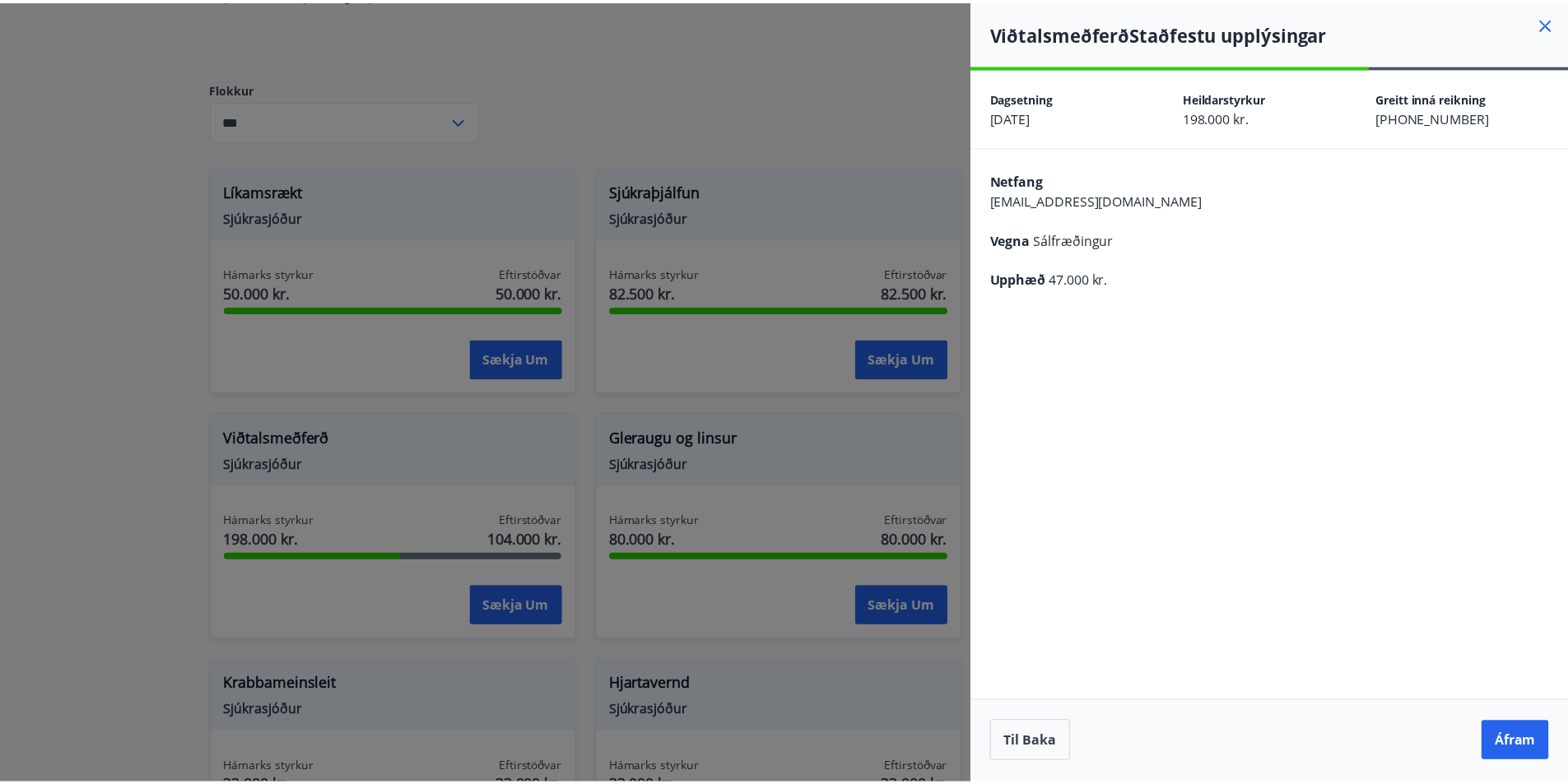
scroll to position [0, 0]
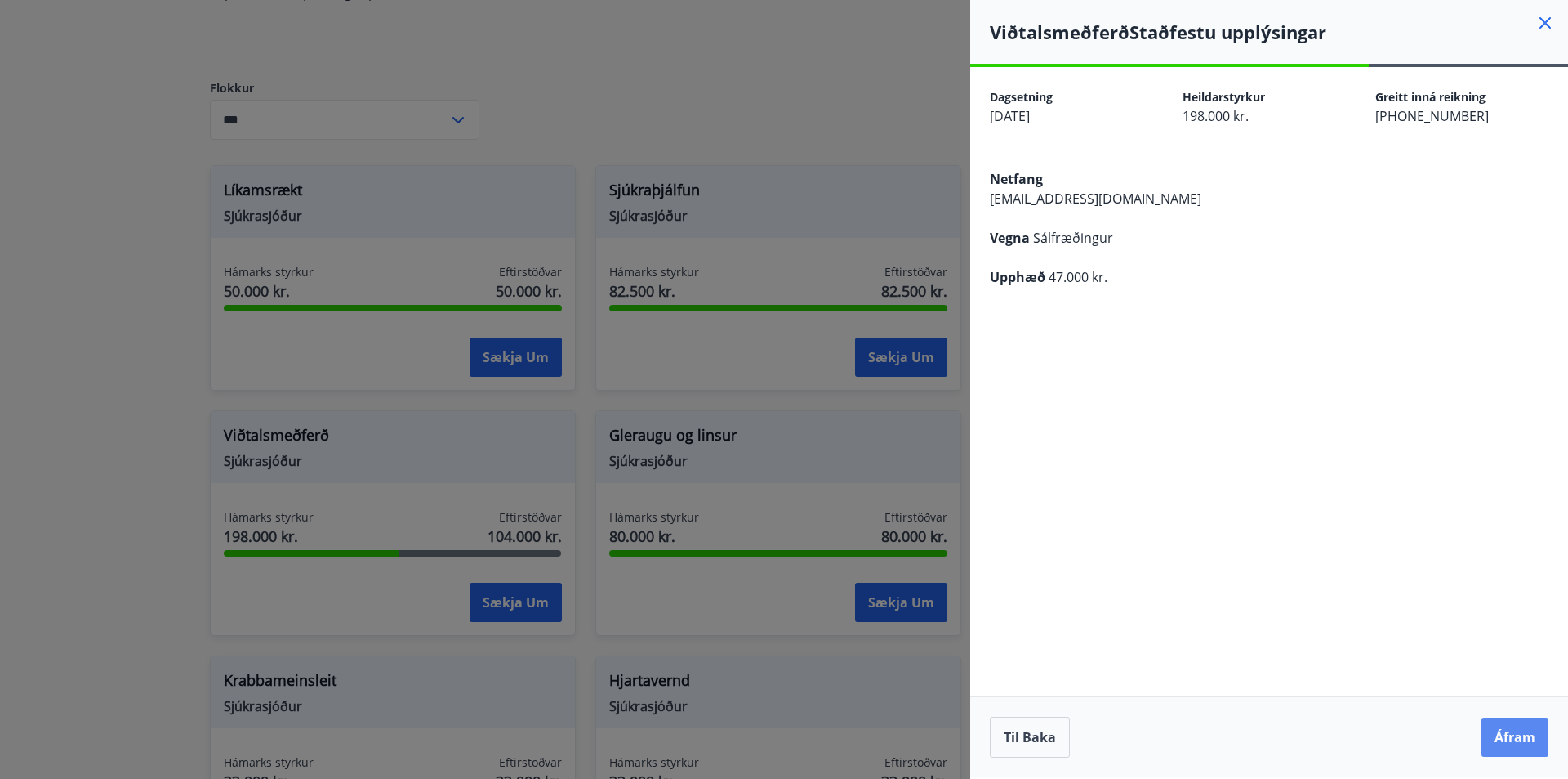
click at [1539, 747] on button "Áfram" at bounding box center [1515, 737] width 67 height 39
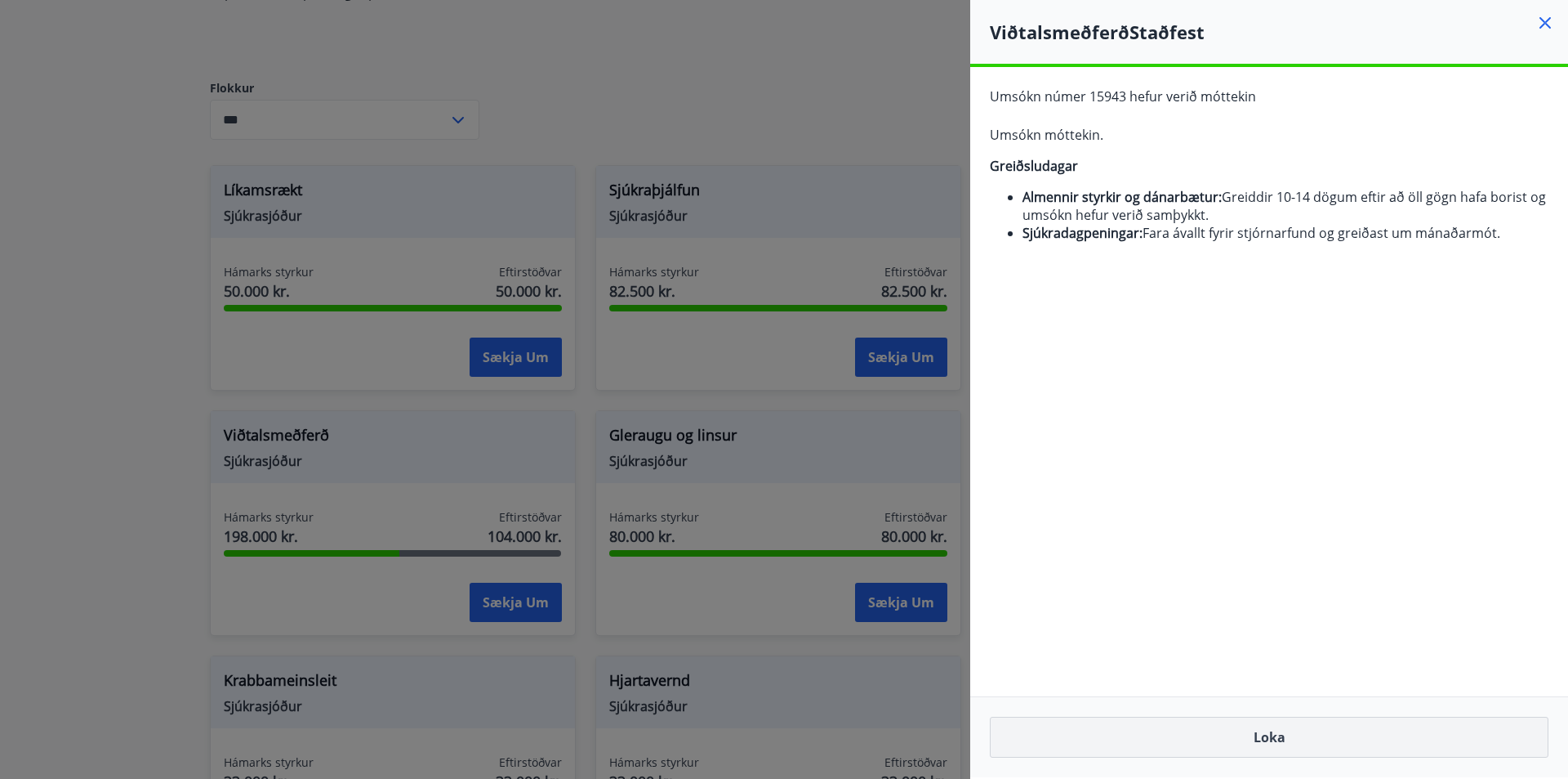
click at [1340, 737] on button "Loka" at bounding box center [1269, 737] width 559 height 41
